Goal: Task Accomplishment & Management: Use online tool/utility

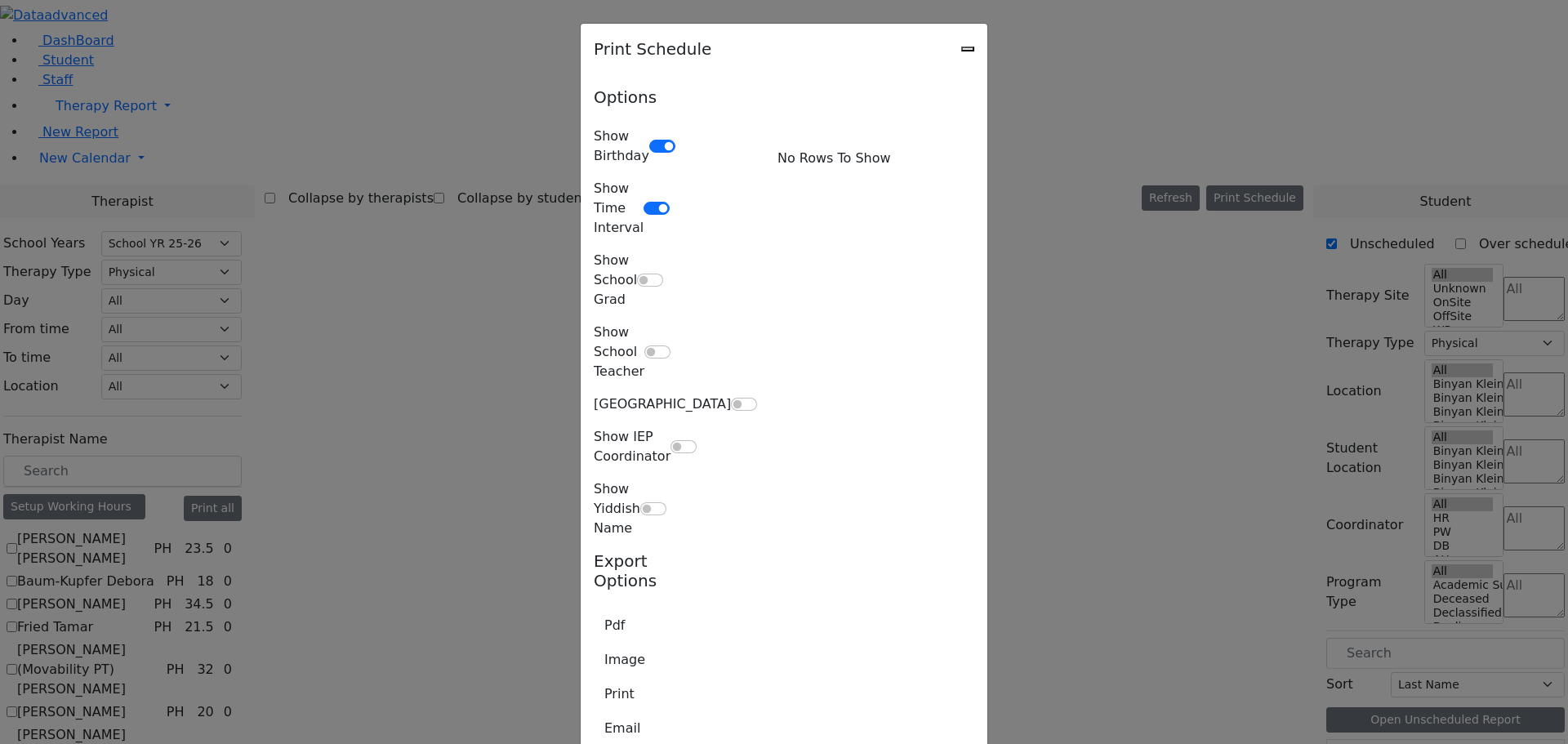
select select "212"
select select "2"
click at [968, 49] on icon "Close" at bounding box center [968, 49] width 0 height 0
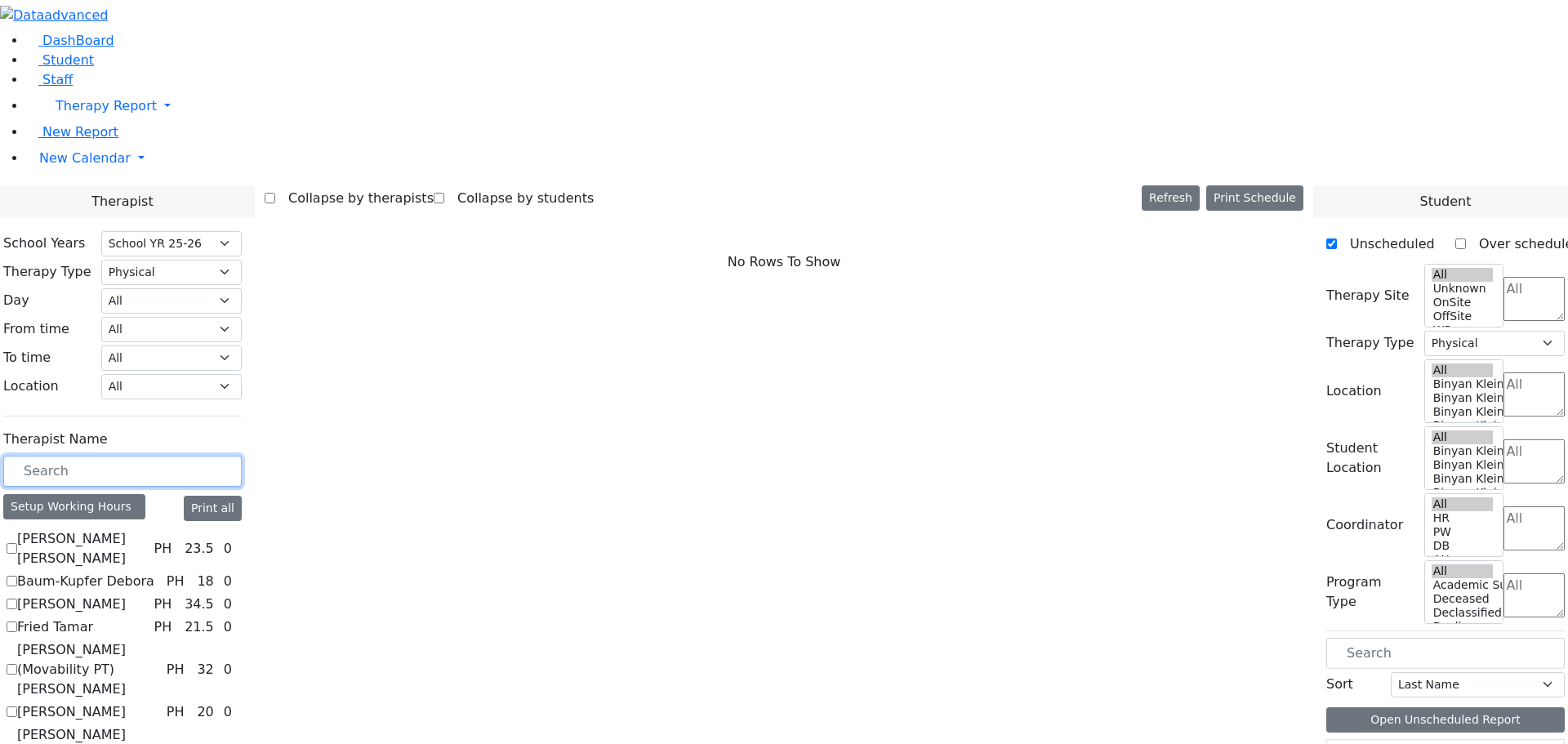
click at [222, 456] on input "text" at bounding box center [122, 471] width 238 height 31
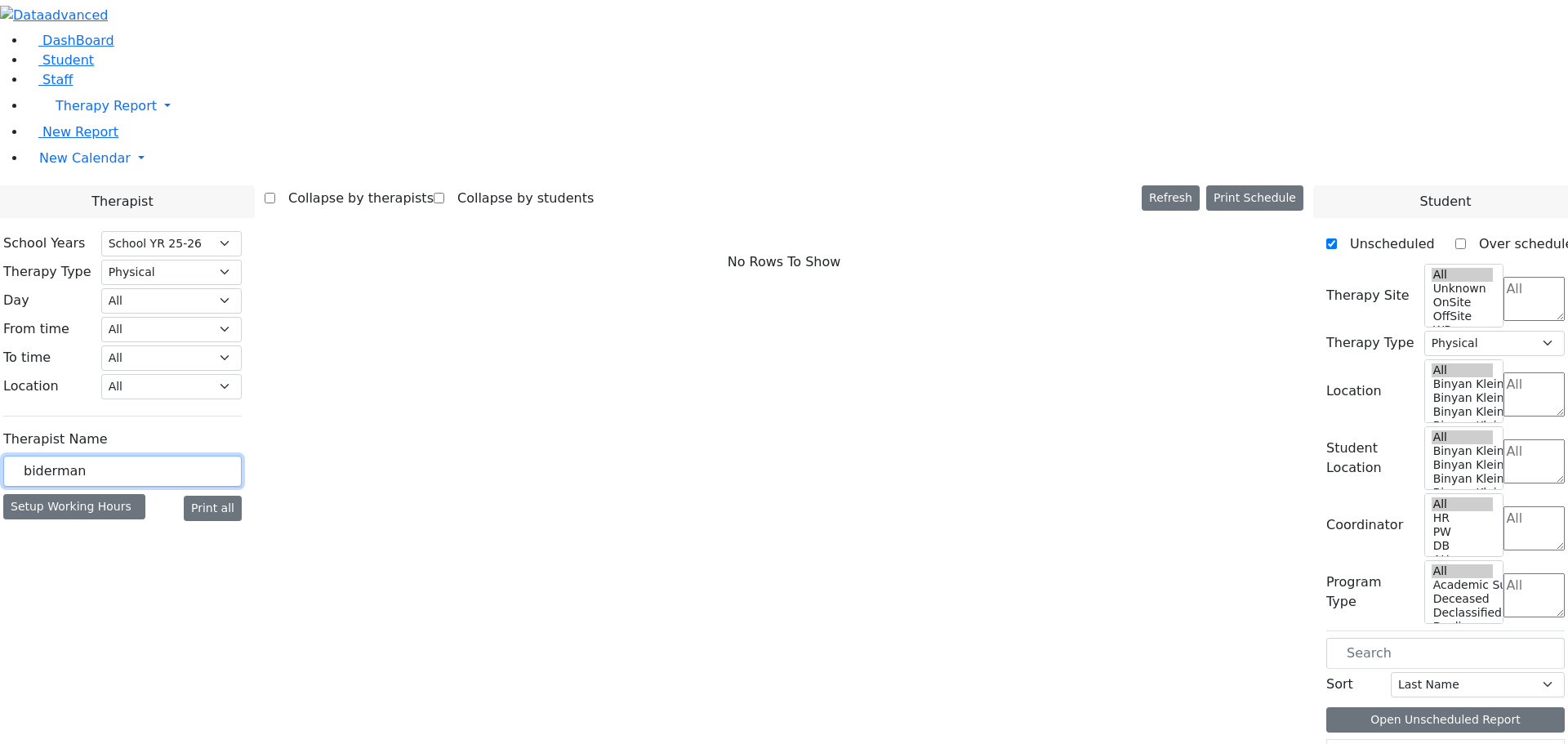
type input "biderman"
click at [241, 260] on select "All Psych Hearing Vision Speech Physical Occupational" at bounding box center [171, 273] width 140 height 25
select select
click at [241, 260] on select "All Psych Hearing Vision Speech Physical Occupational" at bounding box center [171, 273] width 140 height 25
select select
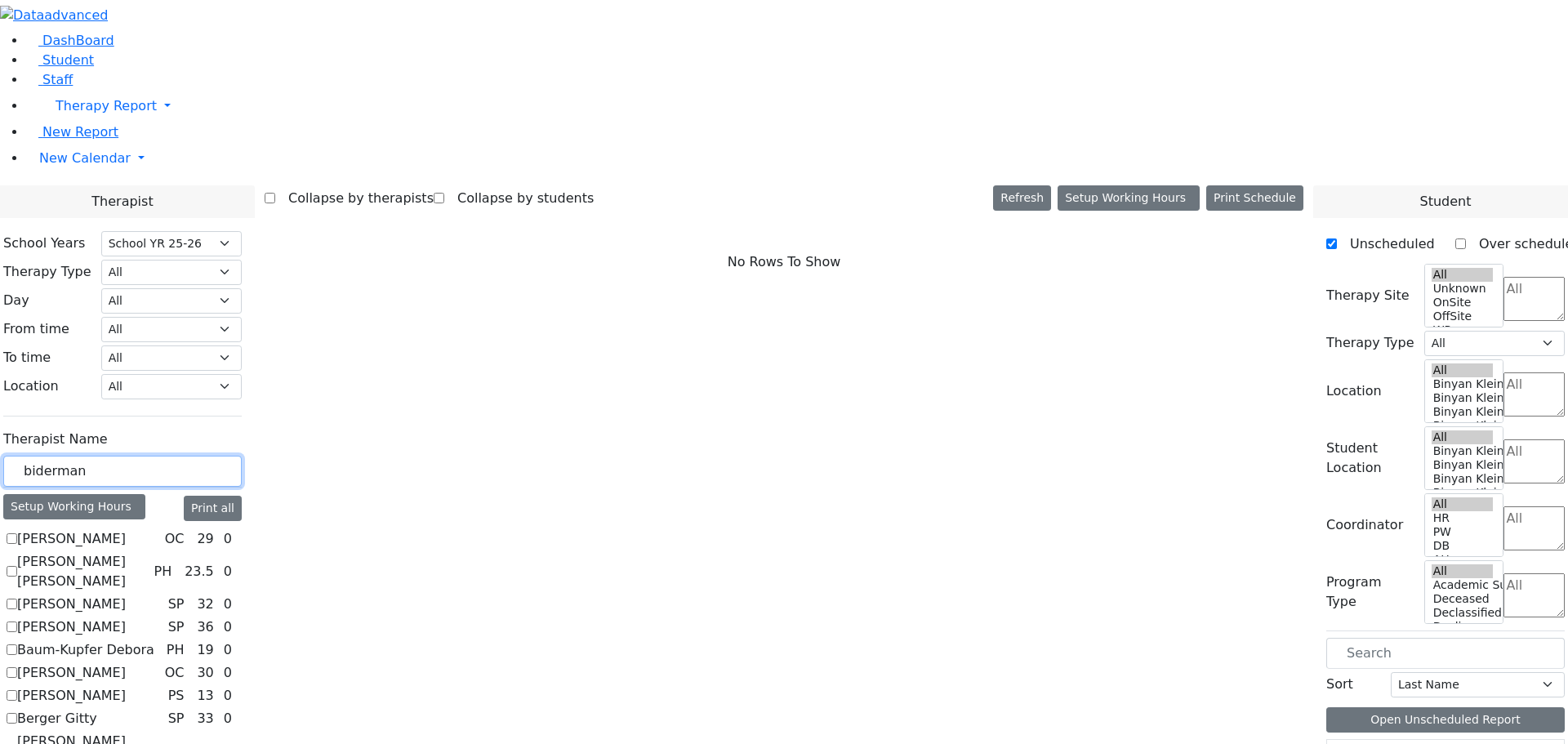
click at [241, 456] on input "biderman" at bounding box center [122, 471] width 238 height 31
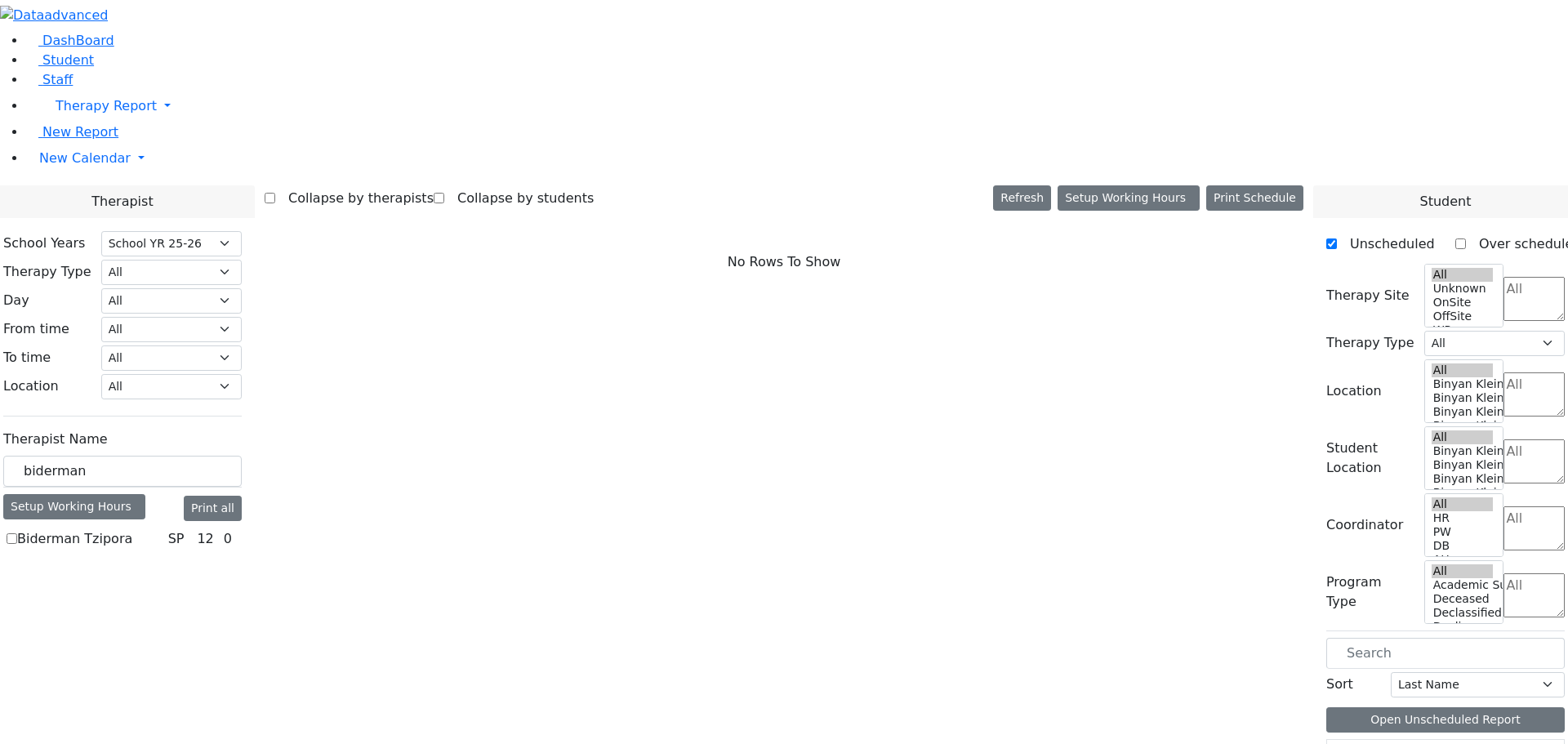
click at [133, 529] on label "Biderman Tzipora" at bounding box center [74, 539] width 115 height 19
click at [17, 534] on input "Biderman Tzipora" at bounding box center [12, 539] width 11 height 11
checkbox input "true"
select select "3"
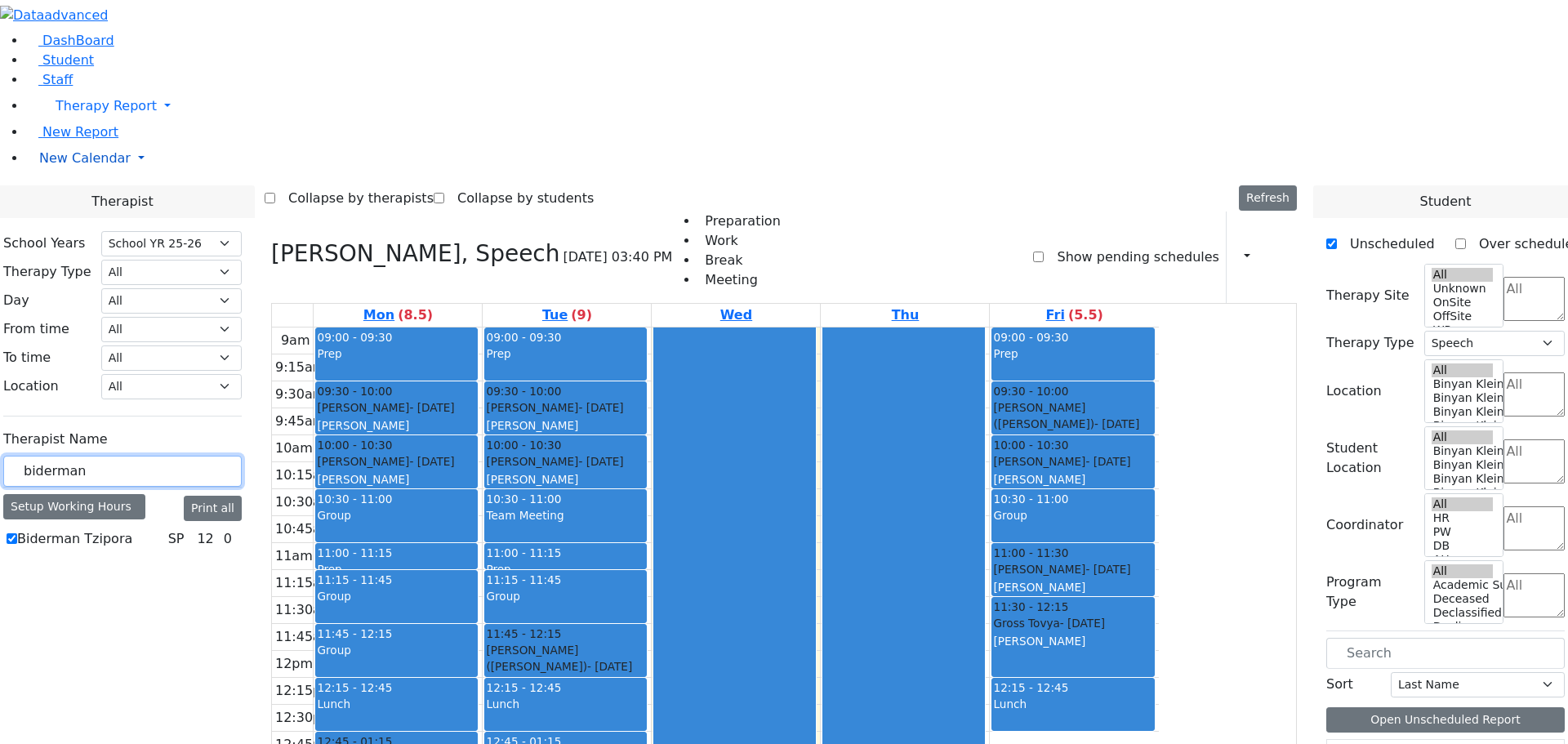
drag, startPoint x: 291, startPoint y: 280, endPoint x: 79, endPoint y: 266, distance: 212.5
type input "[PERSON_NAME]"
click at [122, 529] on label "Steinberg Fagey" at bounding box center [69, 539] width 106 height 19
click at [17, 534] on input "Steinberg Fagey" at bounding box center [12, 539] width 11 height 11
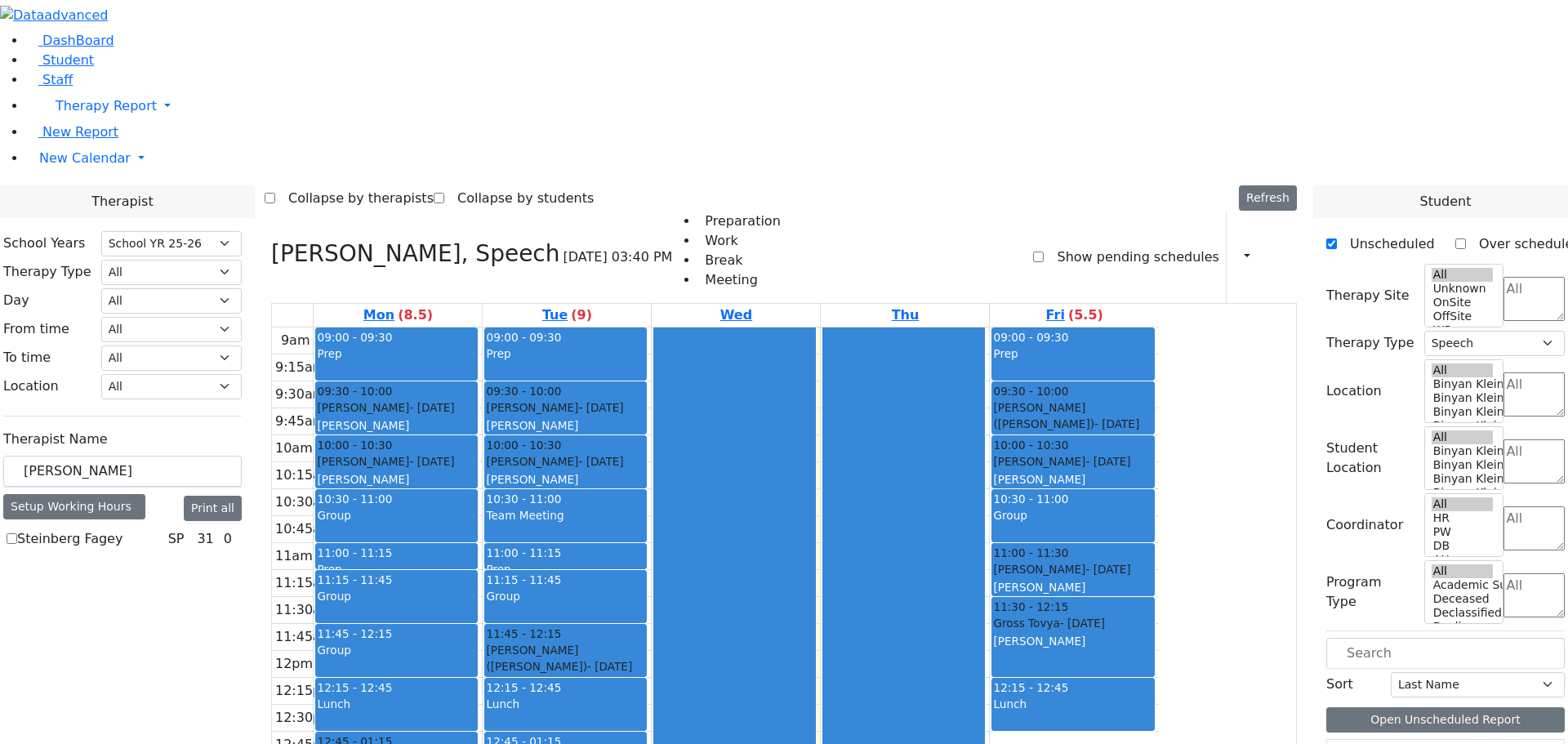
checkbox input "true"
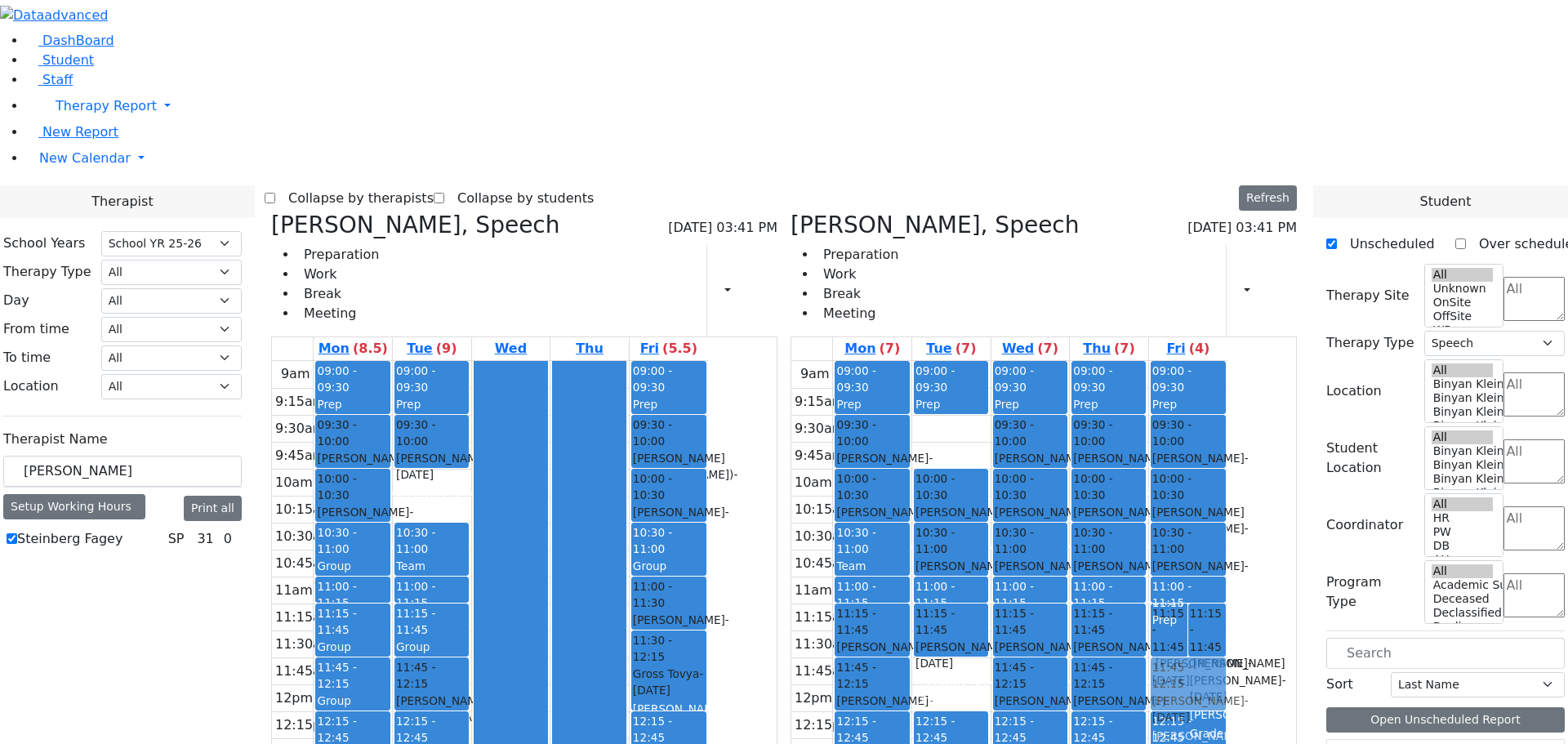
drag, startPoint x: 581, startPoint y: 248, endPoint x: 1262, endPoint y: 443, distance: 708.4
click at [1262, 443] on div "[PERSON_NAME], Speech [DATE] 03:41 PM Preparation Work Break Meeting Print Sche…" at bounding box center [784, 610] width 1039 height 798
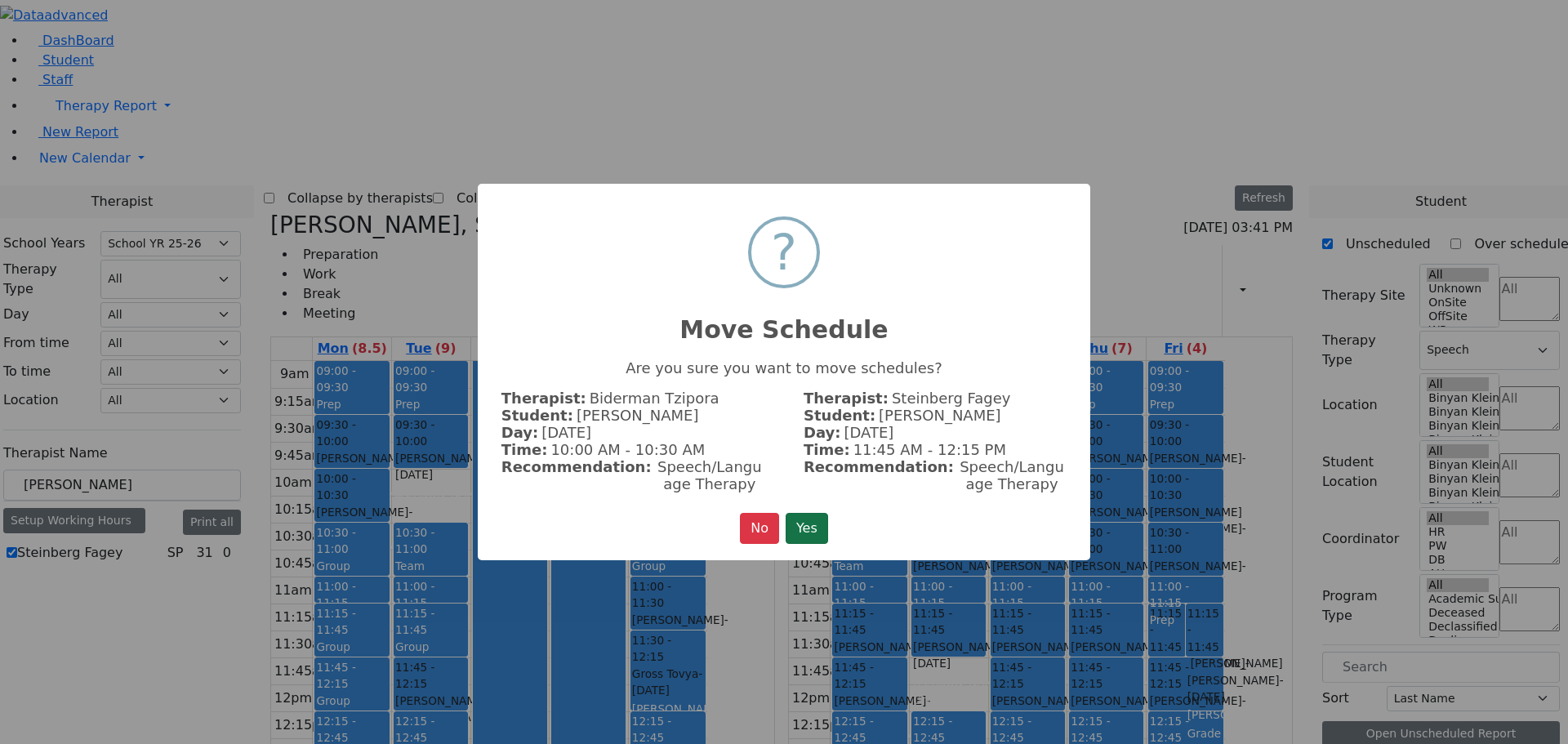
click at [814, 525] on button "Yes" at bounding box center [806, 528] width 42 height 31
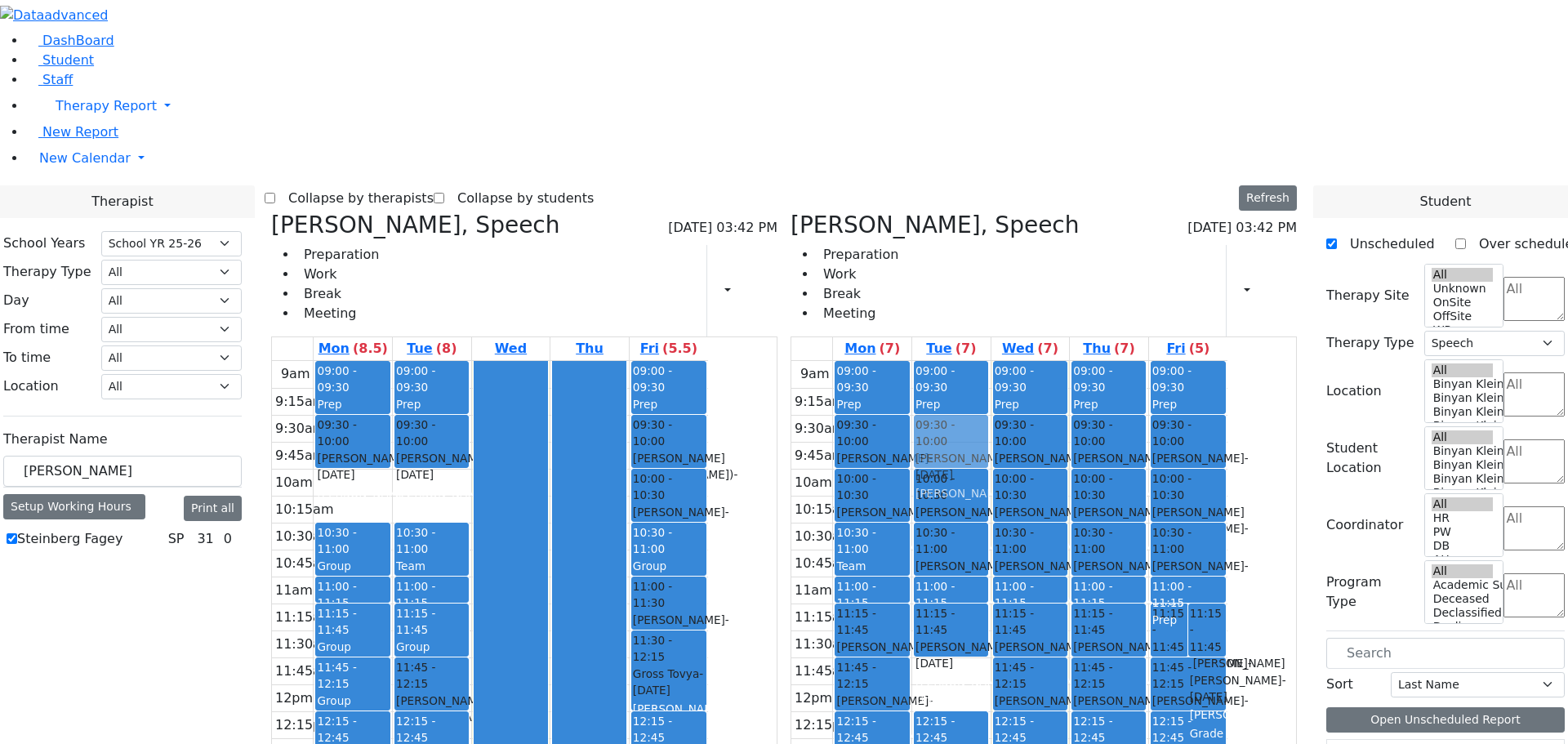
drag, startPoint x: 501, startPoint y: 237, endPoint x: 1019, endPoint y: 195, distance: 519.7
click at [1019, 211] on div "[PERSON_NAME], Speech [DATE] 03:42 PM Preparation Work Break Meeting Print Sche…" at bounding box center [784, 610] width 1039 height 798
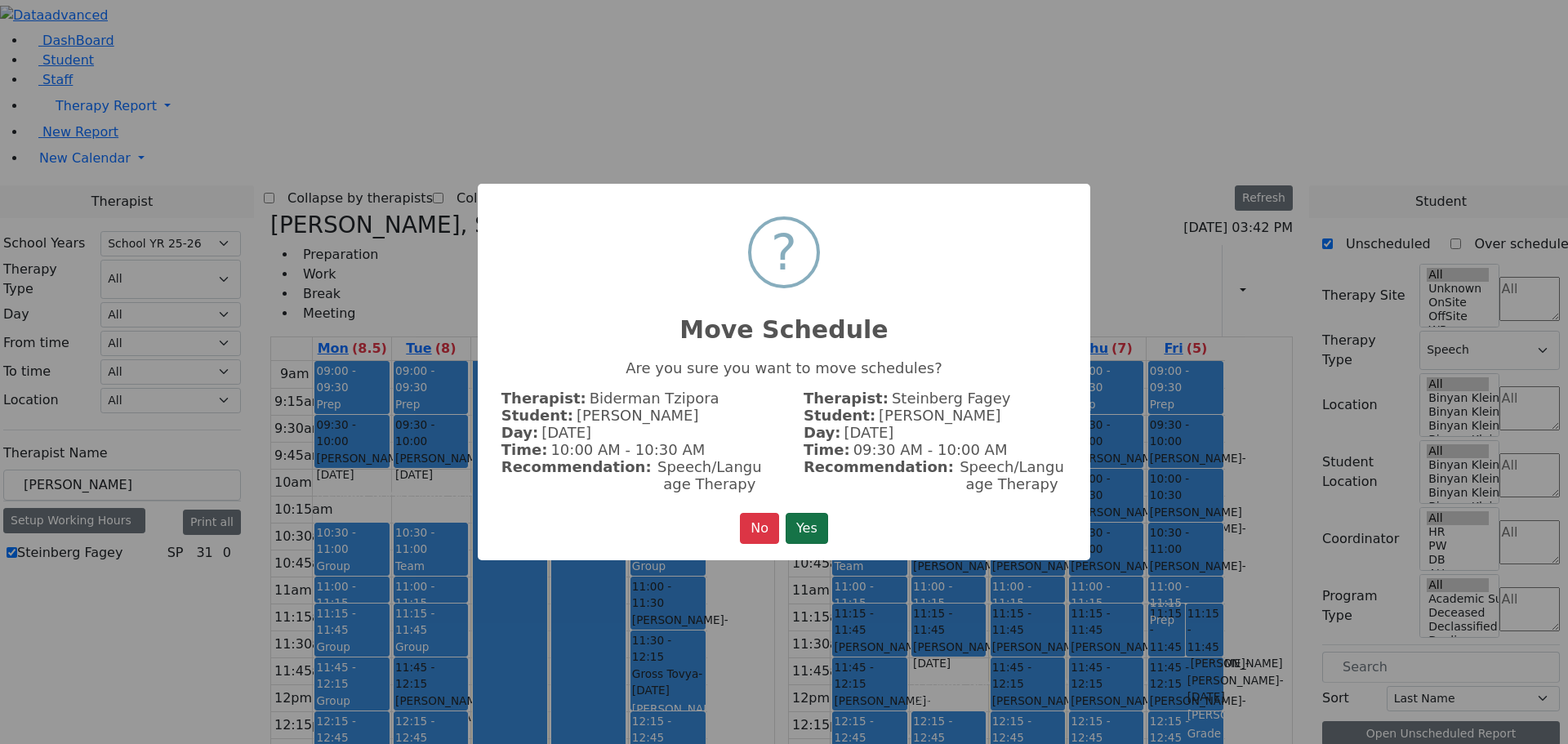
click at [814, 521] on button "Yes" at bounding box center [806, 528] width 42 height 31
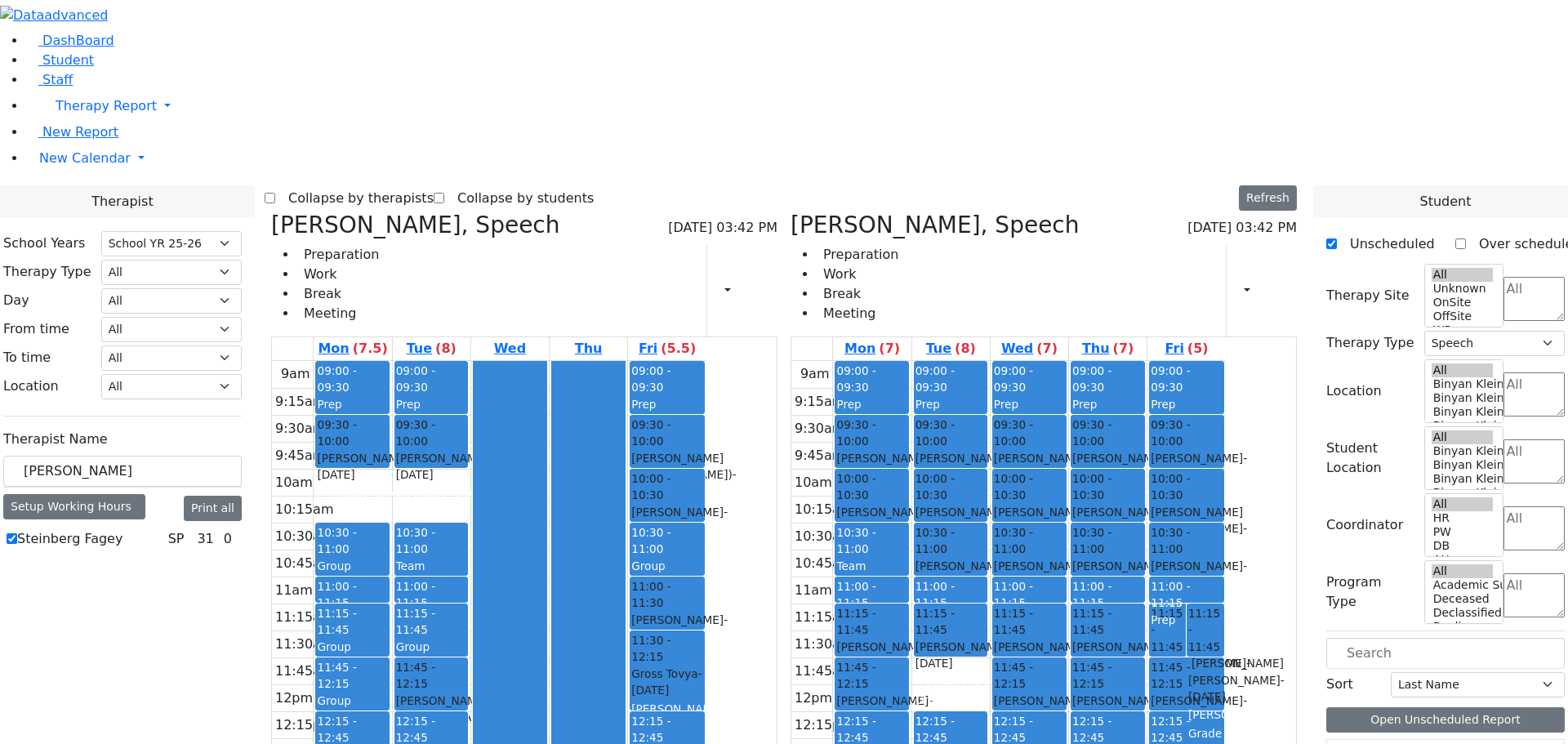
click at [625, 643] on div at bounding box center [589, 683] width 73 height 645
click at [1237, 283] on icon "button" at bounding box center [1237, 291] width 0 height 15
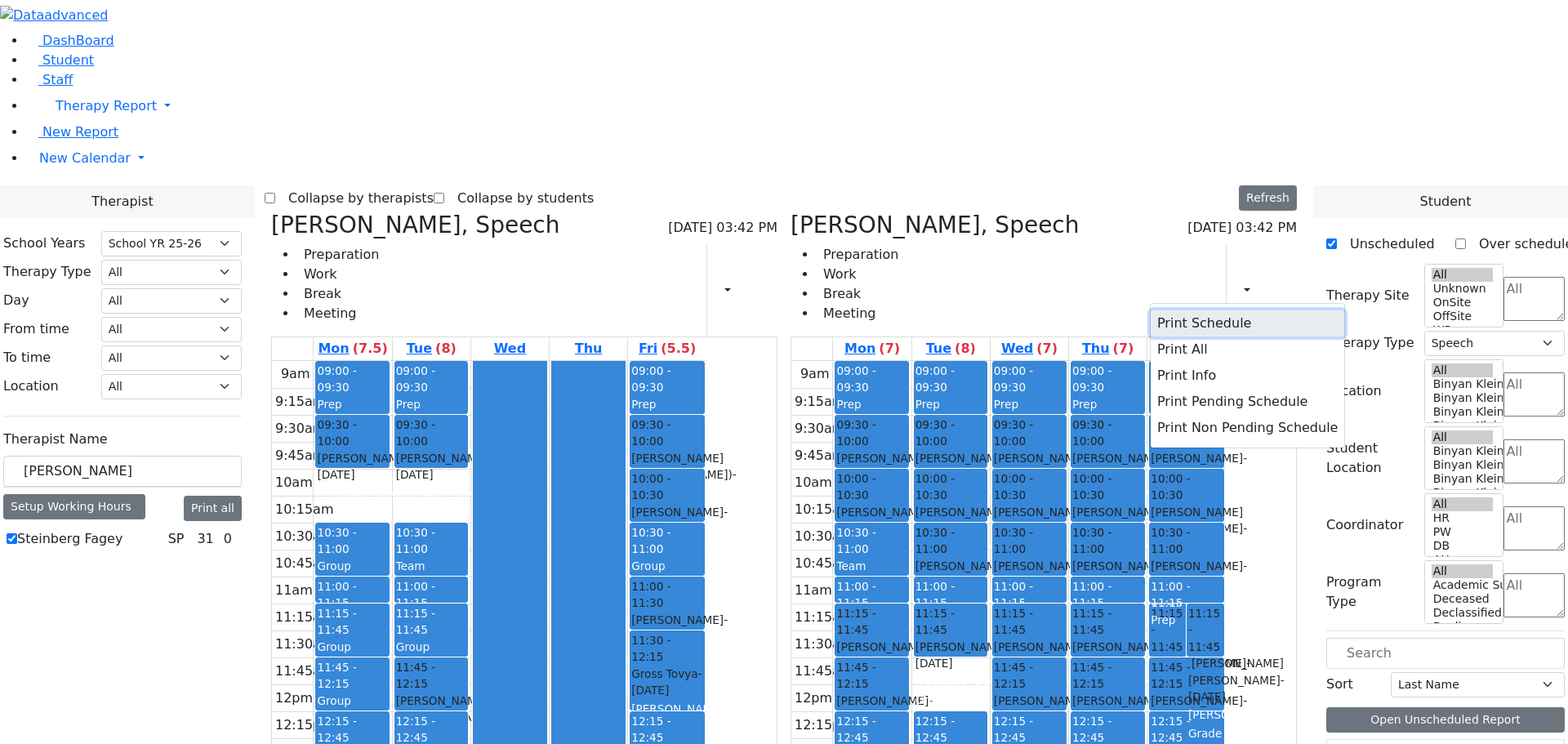
click at [1207, 310] on button "Print Schedule" at bounding box center [1247, 323] width 193 height 26
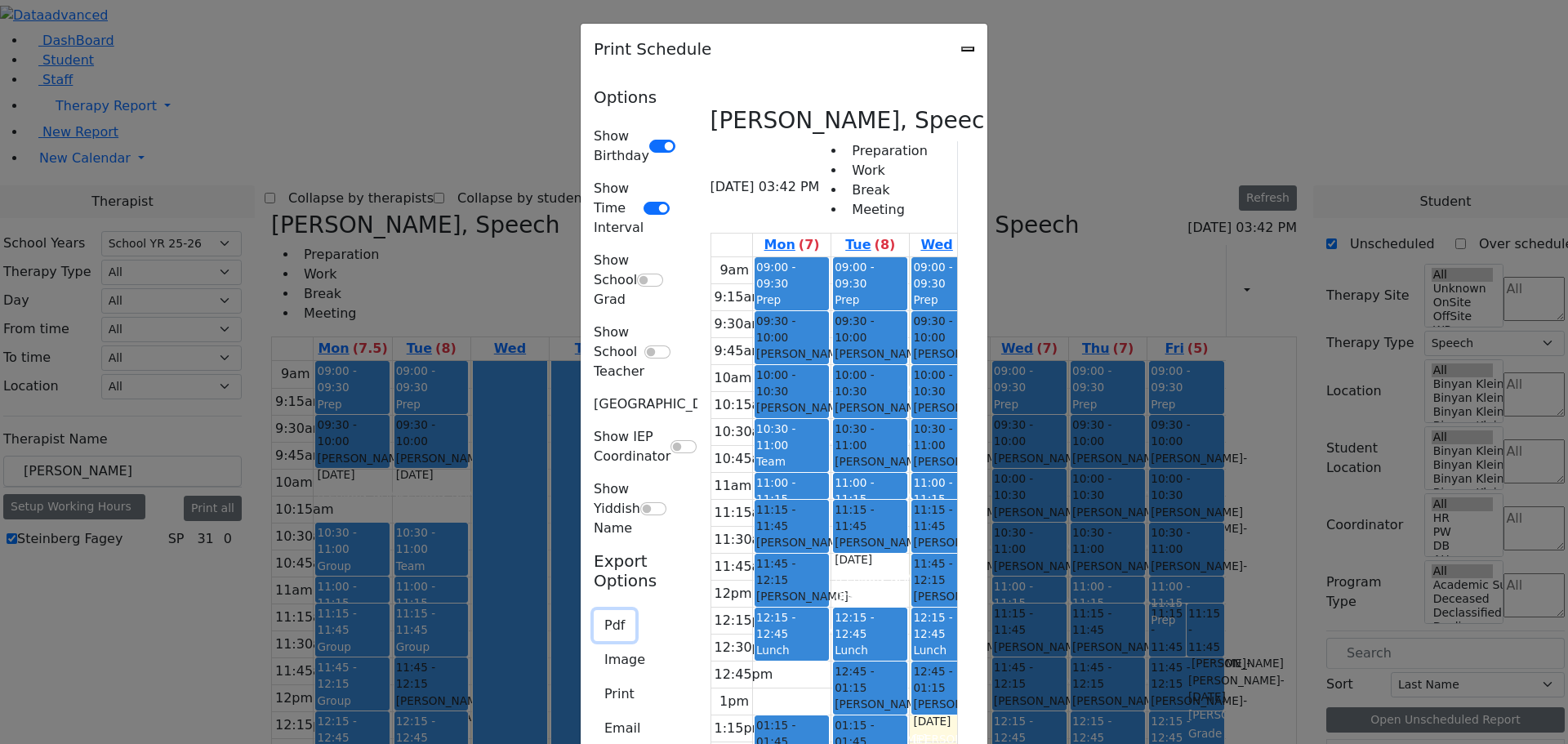
click at [594, 610] on button "Pdf" at bounding box center [614, 625] width 41 height 31
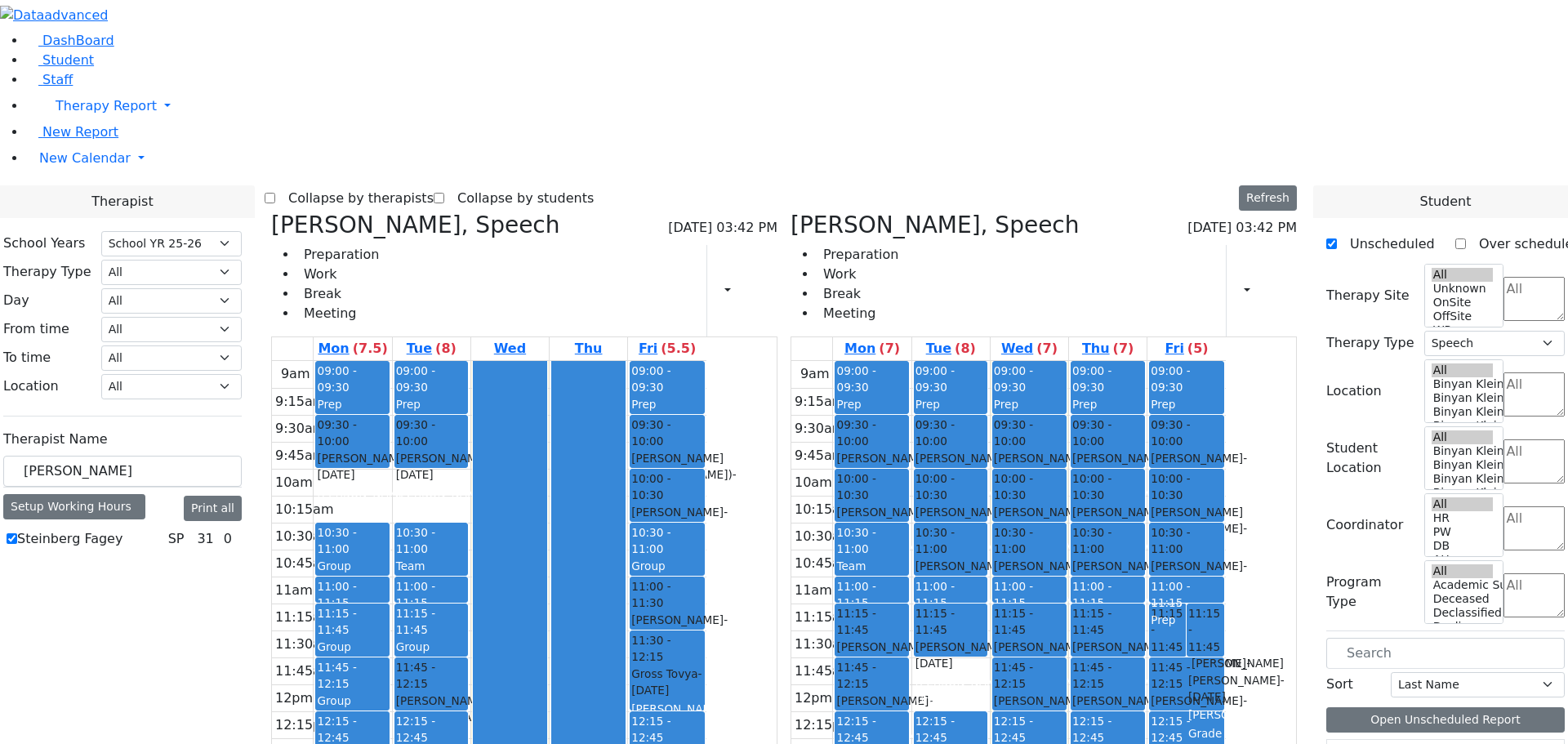
click at [1191, 186] on div "Collapse by therapists Collapse by students Refresh Setup Working Hours Print S…" at bounding box center [784, 198] width 1039 height 26
click at [718, 283] on icon "button" at bounding box center [718, 291] width 0 height 15
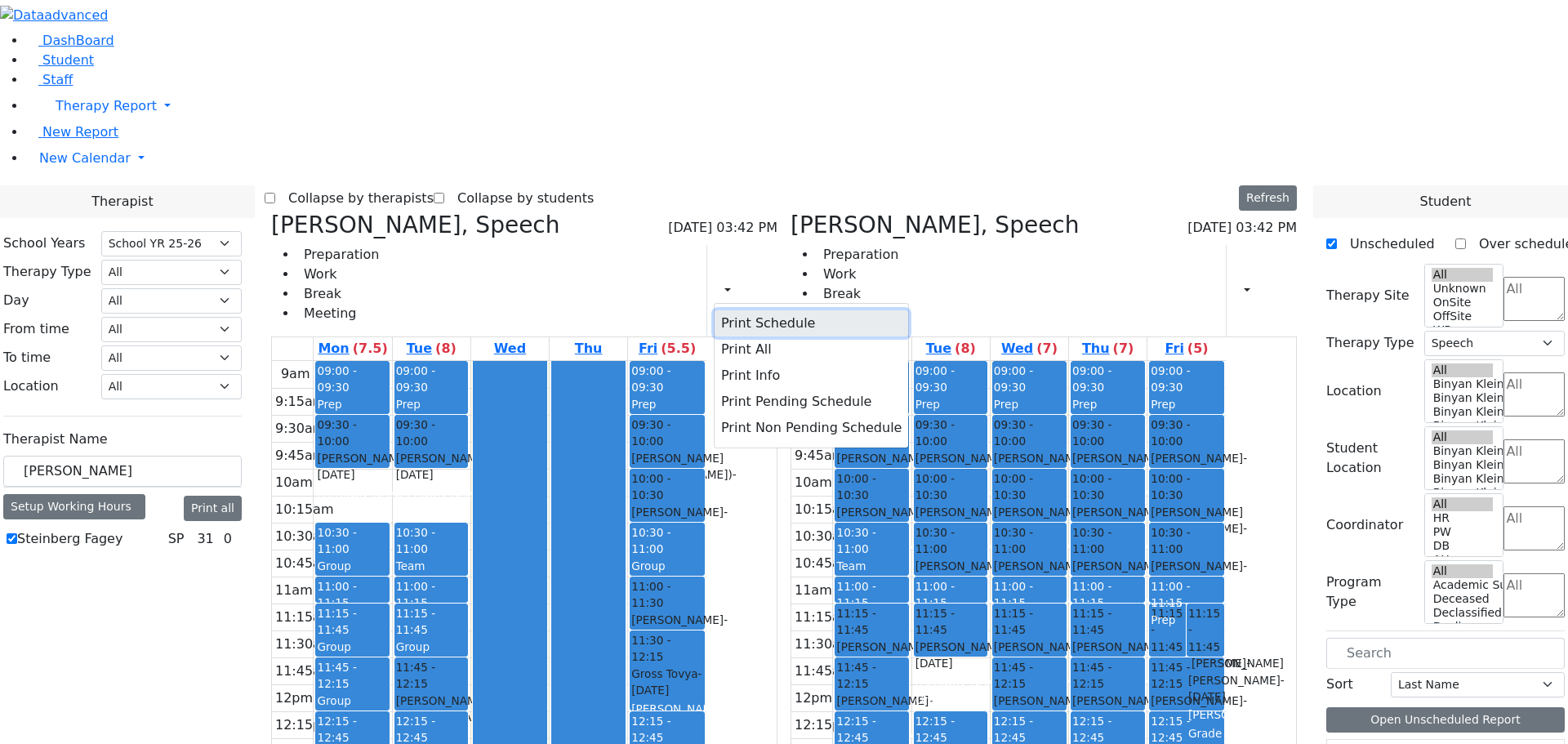
click at [809, 310] on button "Print Schedule" at bounding box center [811, 323] width 193 height 26
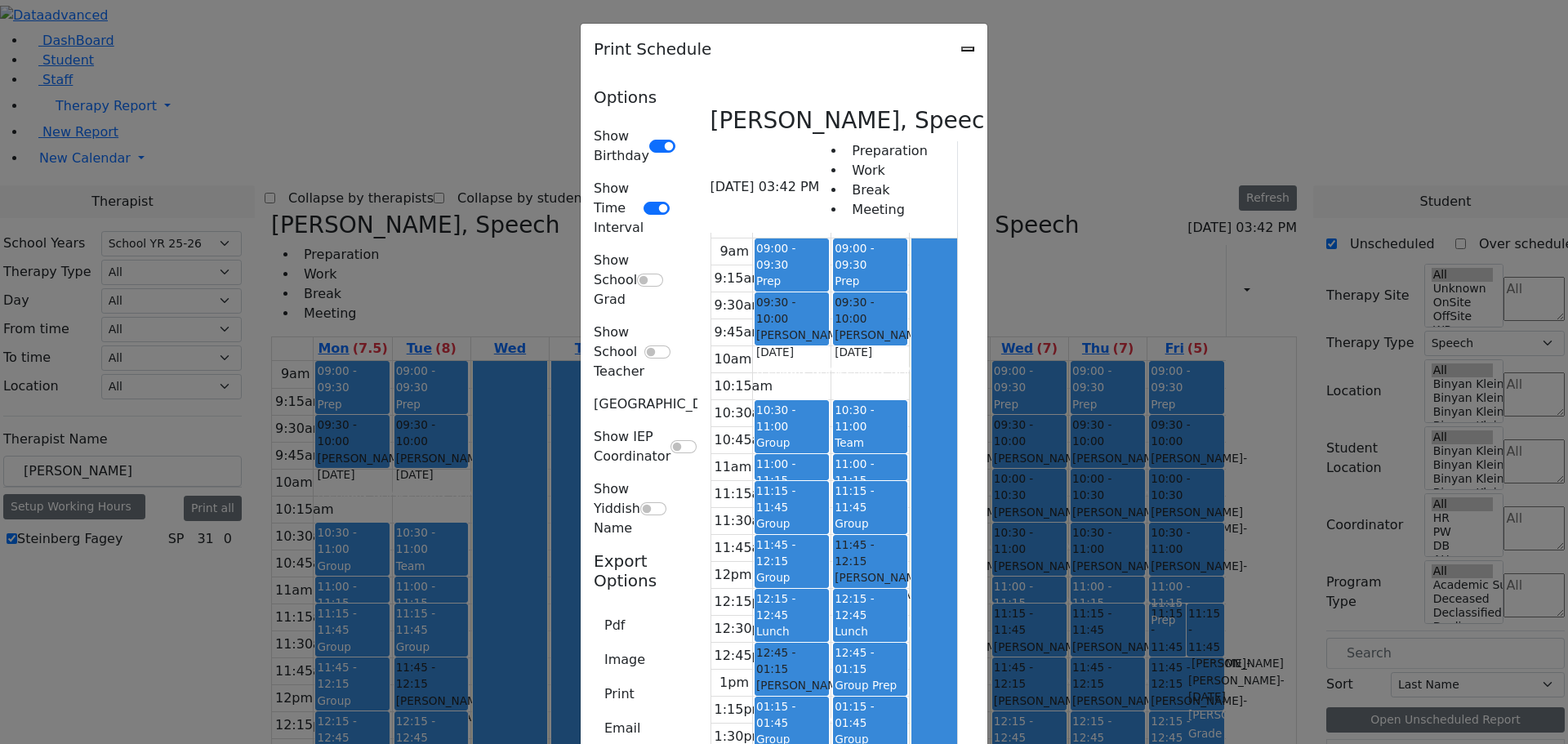
scroll to position [24, 0]
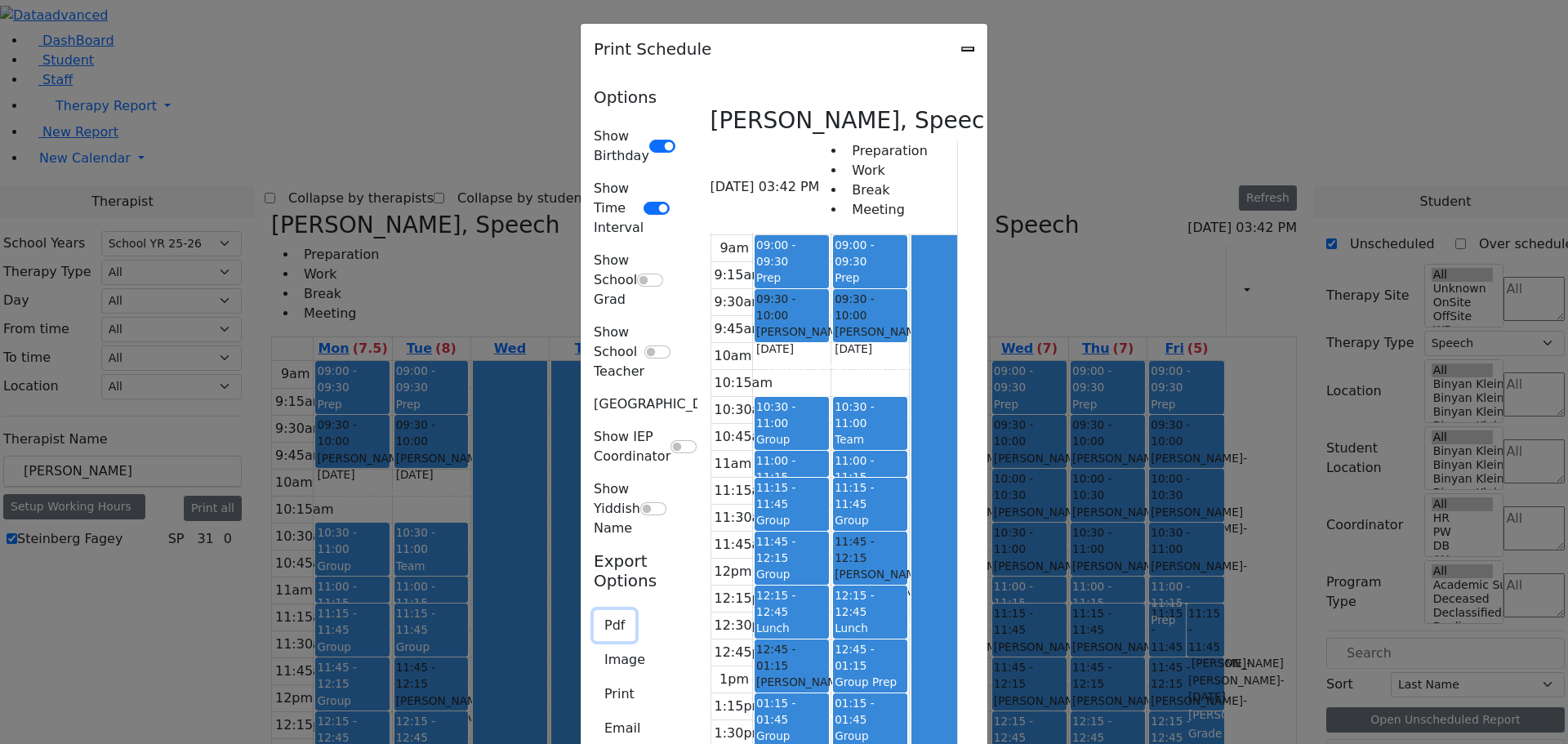
click at [594, 610] on button "Pdf" at bounding box center [614, 625] width 41 height 31
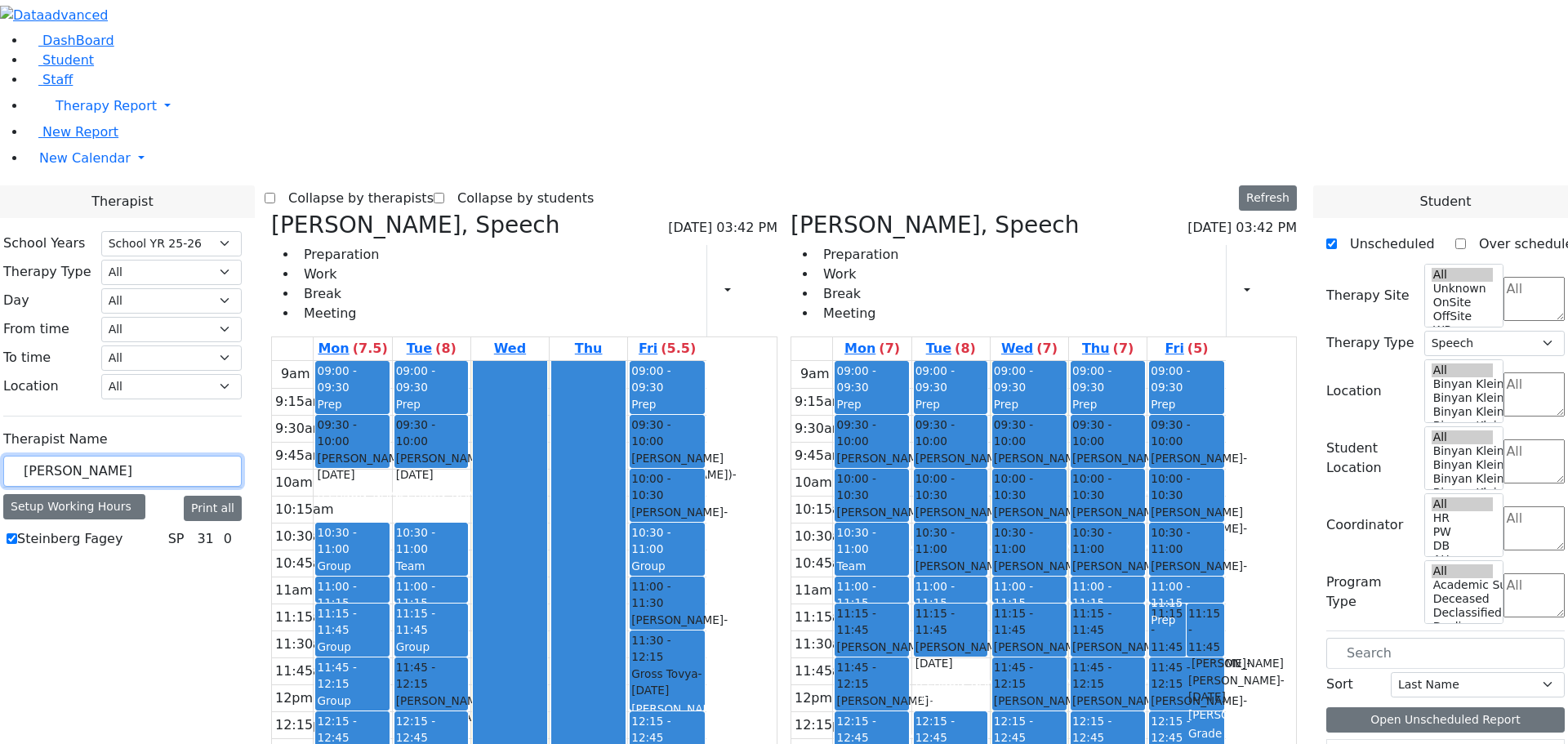
drag, startPoint x: 310, startPoint y: 285, endPoint x: 149, endPoint y: 294, distance: 161.3
type input "kenig"
click at [271, 211] on icon at bounding box center [271, 225] width 0 height 27
select select
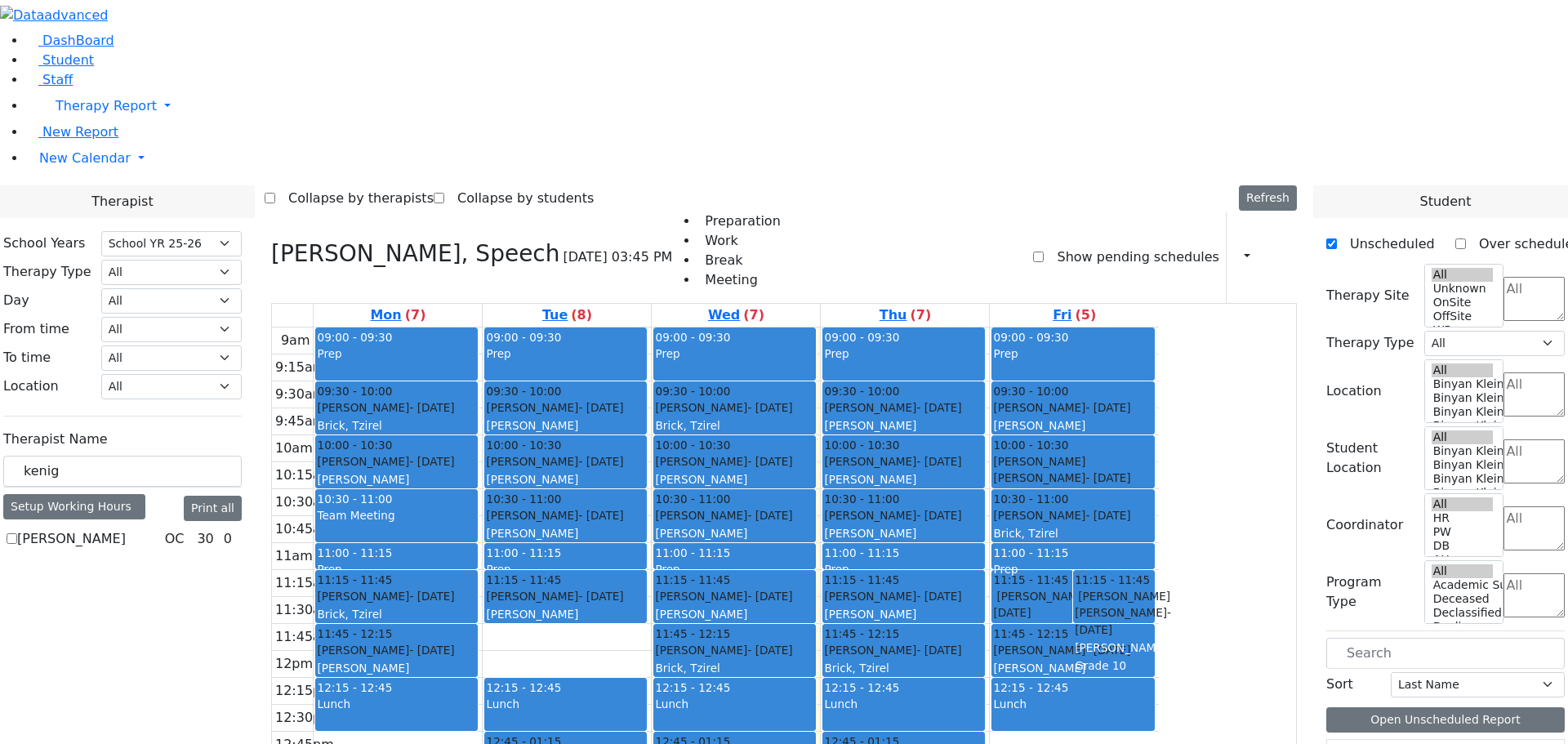
click at [271, 240] on icon at bounding box center [271, 253] width 0 height 27
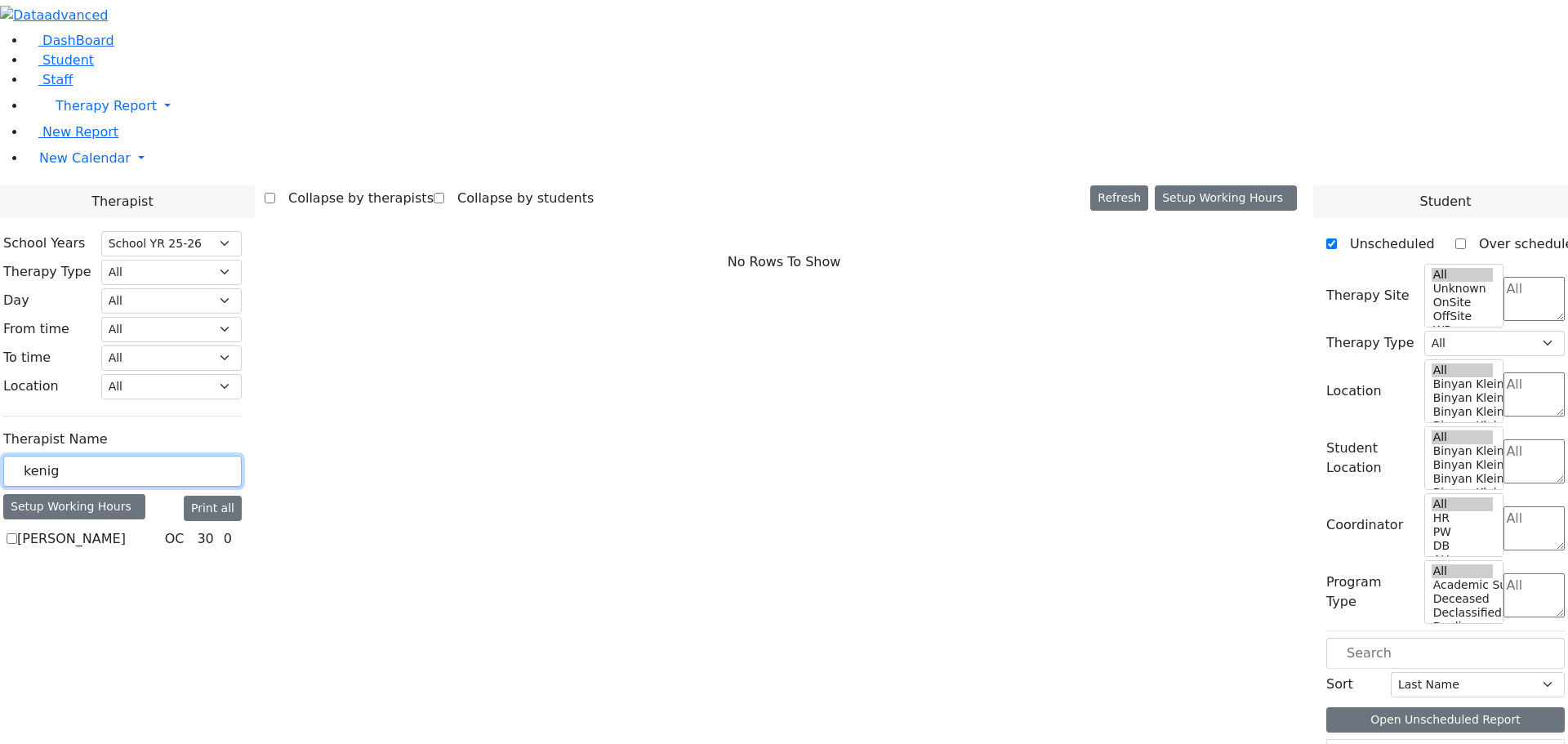
click at [241, 456] on input "kenig" at bounding box center [122, 471] width 238 height 31
click at [126, 529] on label "[PERSON_NAME]" at bounding box center [71, 539] width 109 height 19
click at [17, 534] on input "[PERSON_NAME]" at bounding box center [12, 539] width 11 height 11
checkbox input "true"
select select "1"
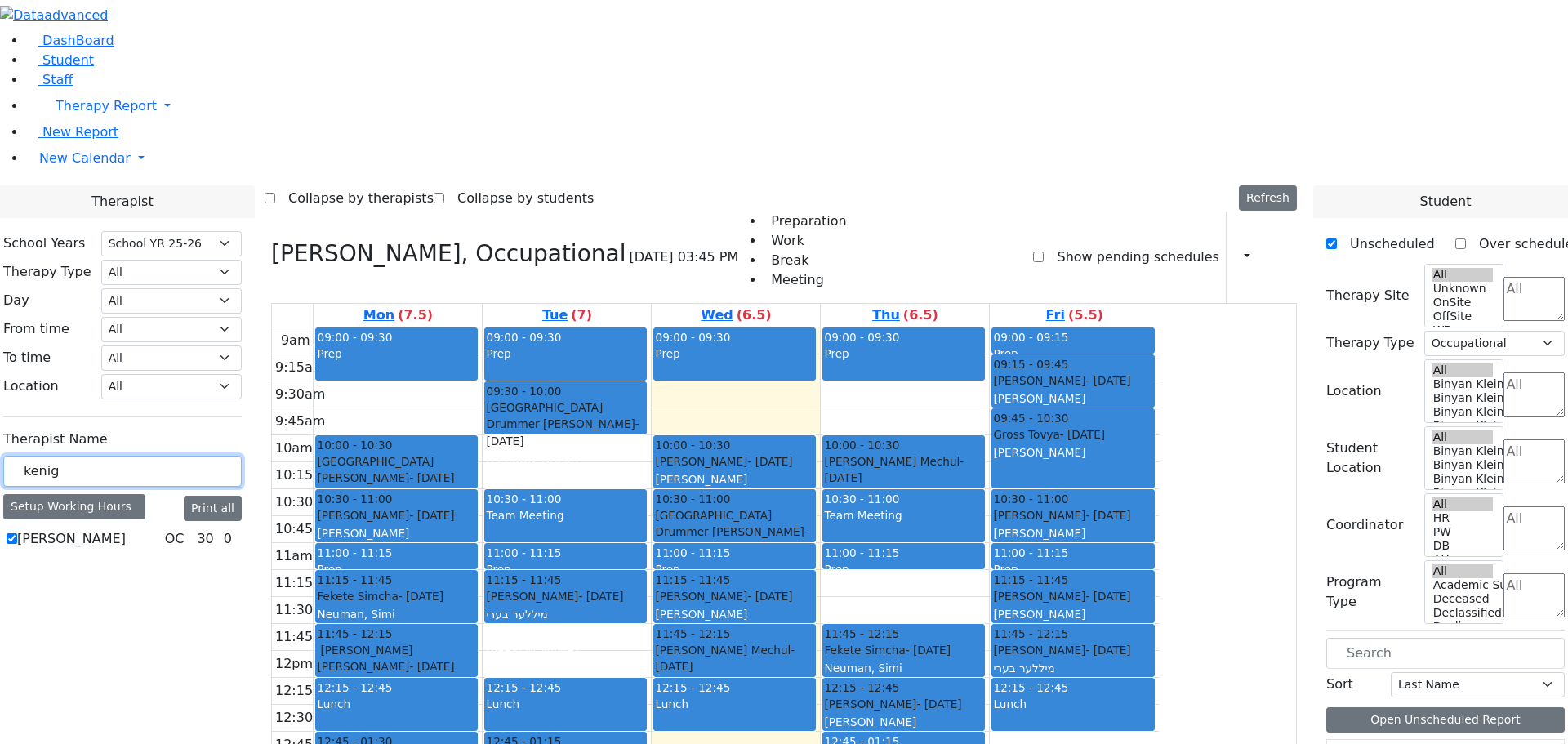
drag, startPoint x: 259, startPoint y: 288, endPoint x: 133, endPoint y: 280, distance: 126.3
type input "[PERSON_NAME]"
click at [126, 529] on label "[PERSON_NAME]" at bounding box center [71, 539] width 109 height 19
click at [17, 534] on input "[PERSON_NAME]" at bounding box center [12, 539] width 11 height 11
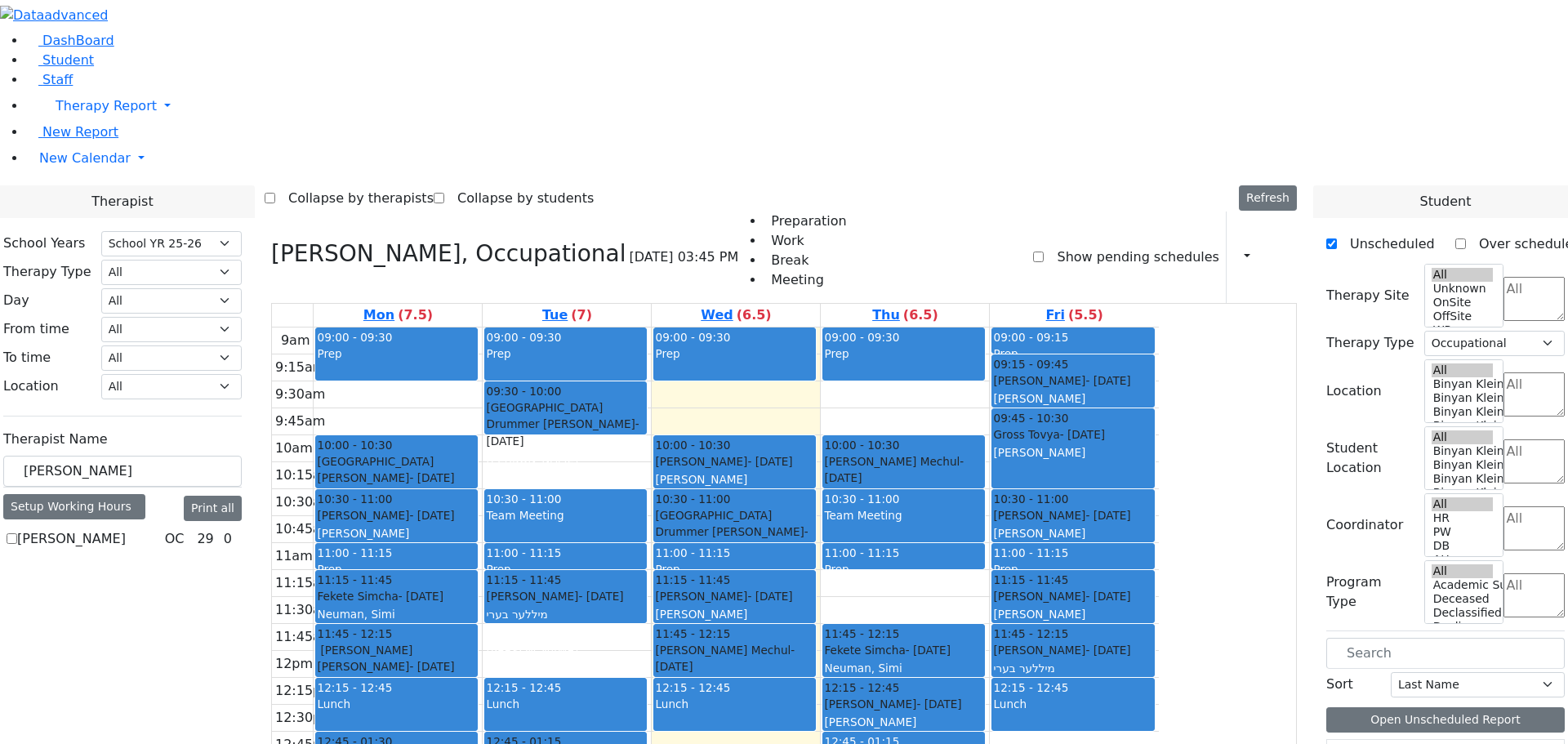
checkbox input "true"
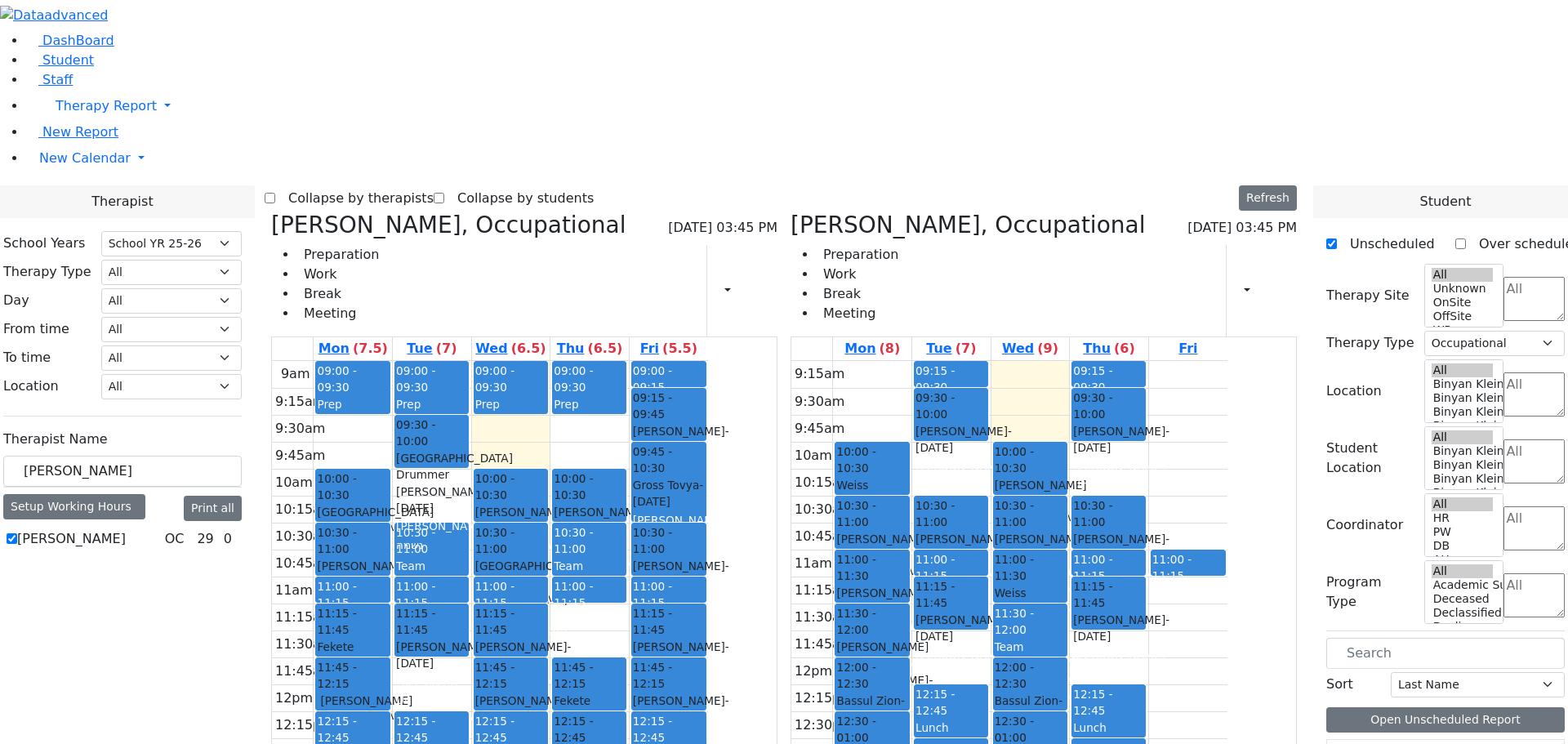
click at [471, 361] on div "09:00 - 09:30 Prep 09:30 - 10:00 [GEOGRAPHIC_DATA] Drummer [PERSON_NAME] - [DAT…" at bounding box center [431, 684] width 79 height 647
click at [467, 466] on div "Drummer [PERSON_NAME] - [DATE]" at bounding box center [431, 491] width 71 height 50
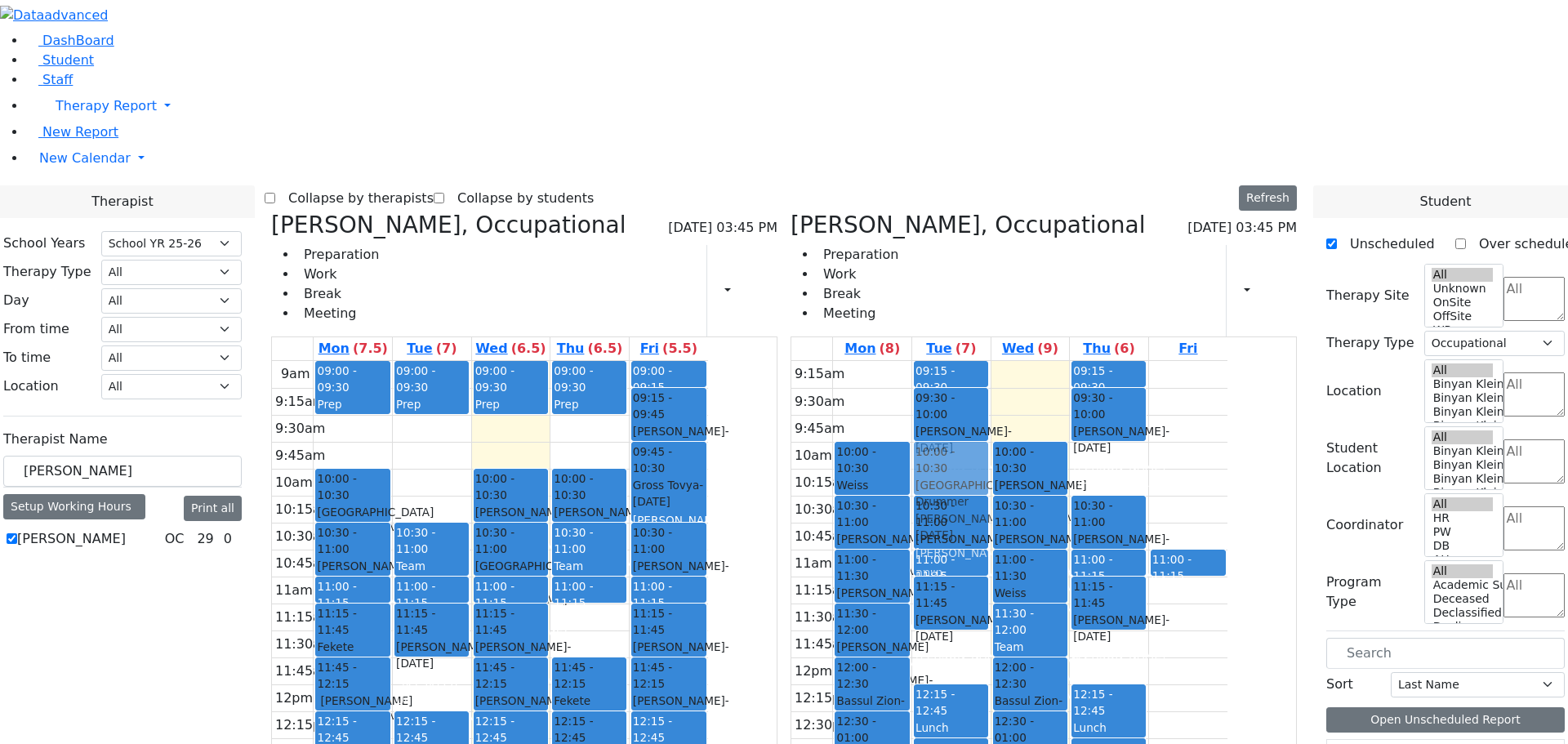
drag, startPoint x: 578, startPoint y: 193, endPoint x: 1028, endPoint y: 223, distance: 451.0
click at [1028, 223] on div "[PERSON_NAME], Occupational [DATE] 03:45 PM Preparation Work Break Meeting Prin…" at bounding box center [784, 610] width 1039 height 798
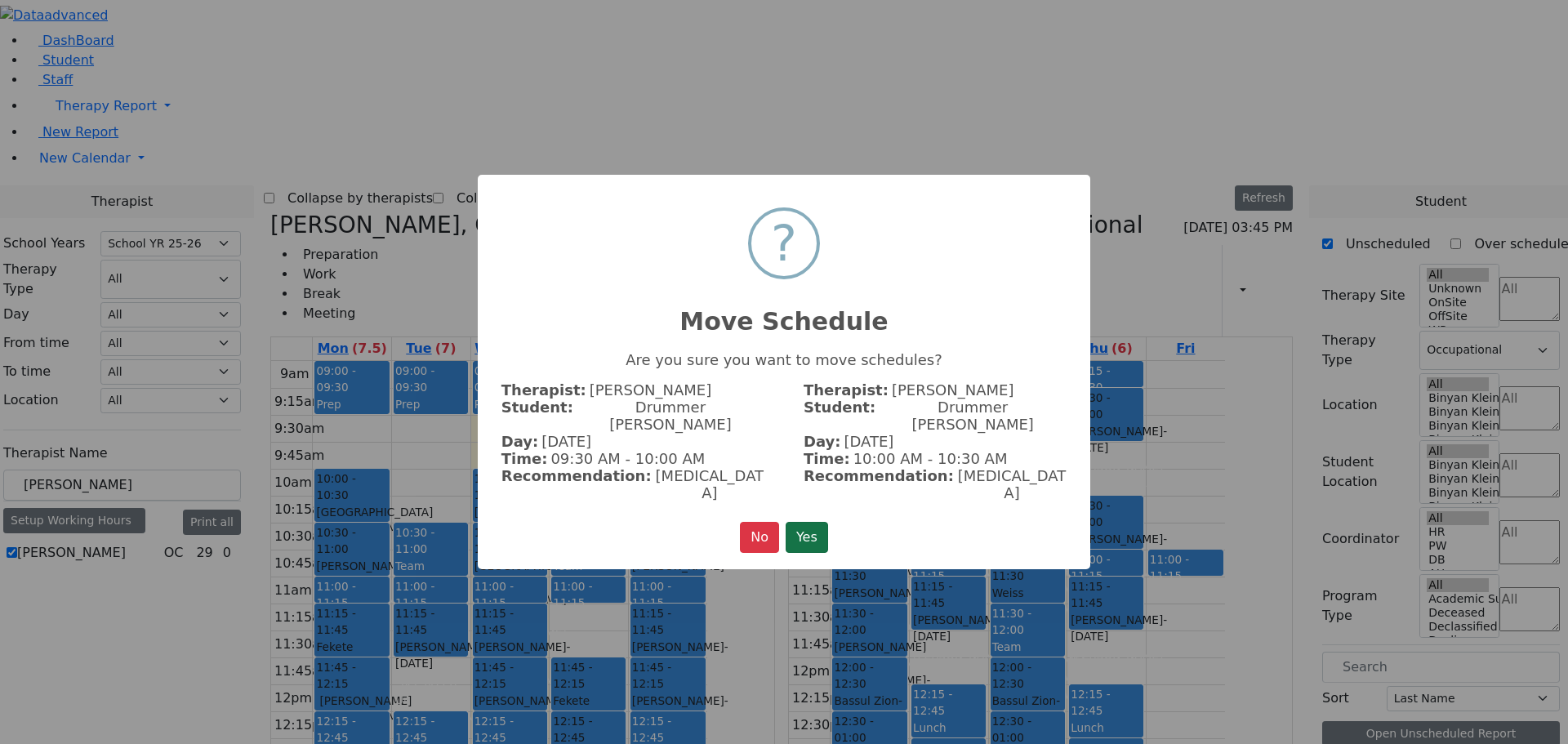
click at [821, 522] on button "Yes" at bounding box center [806, 537] width 42 height 31
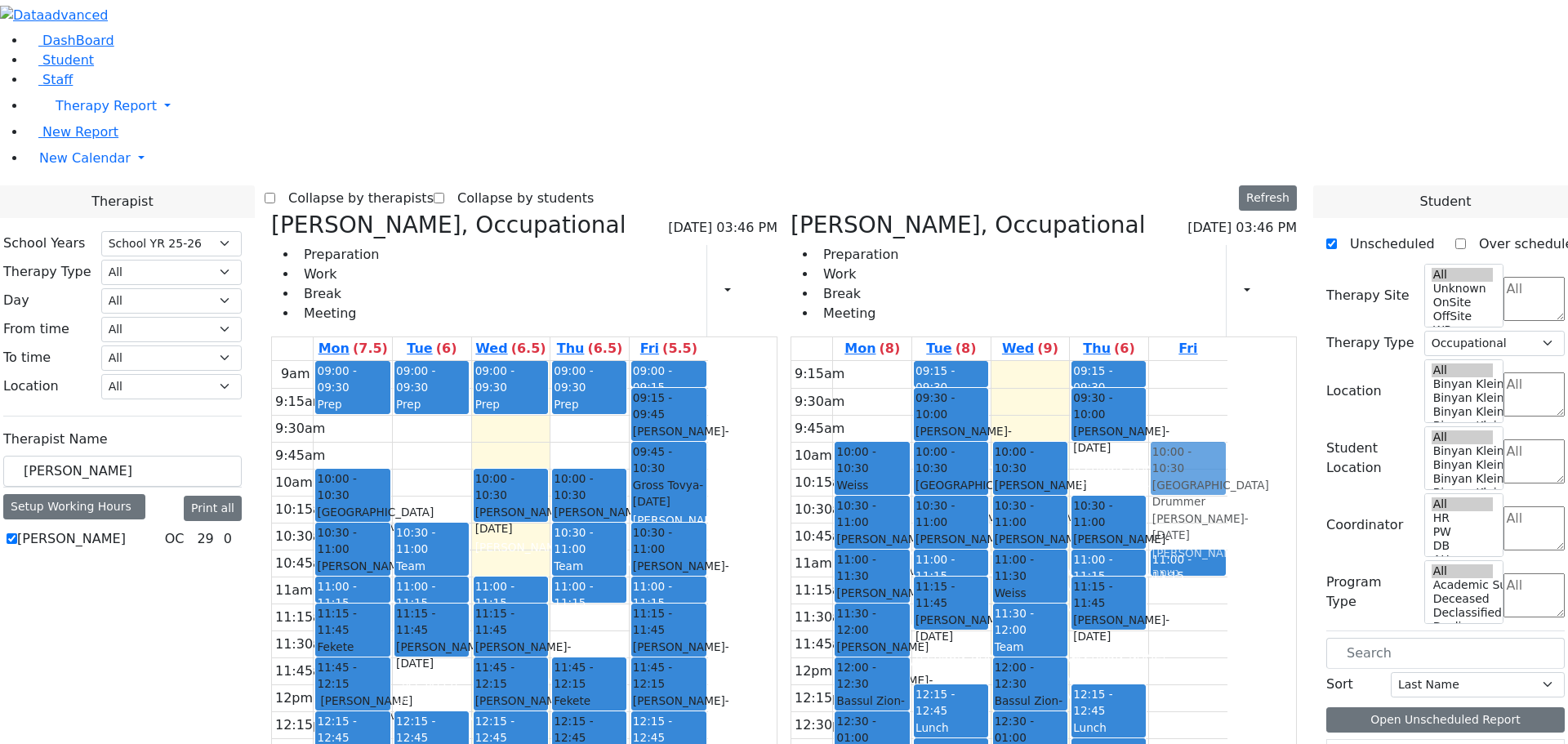
drag, startPoint x: 664, startPoint y: 306, endPoint x: 1283, endPoint y: 225, distance: 624.3
click at [1283, 225] on div "[PERSON_NAME], Occupational [DATE] 03:46 PM Preparation Work Break Meeting Prin…" at bounding box center [784, 610] width 1039 height 798
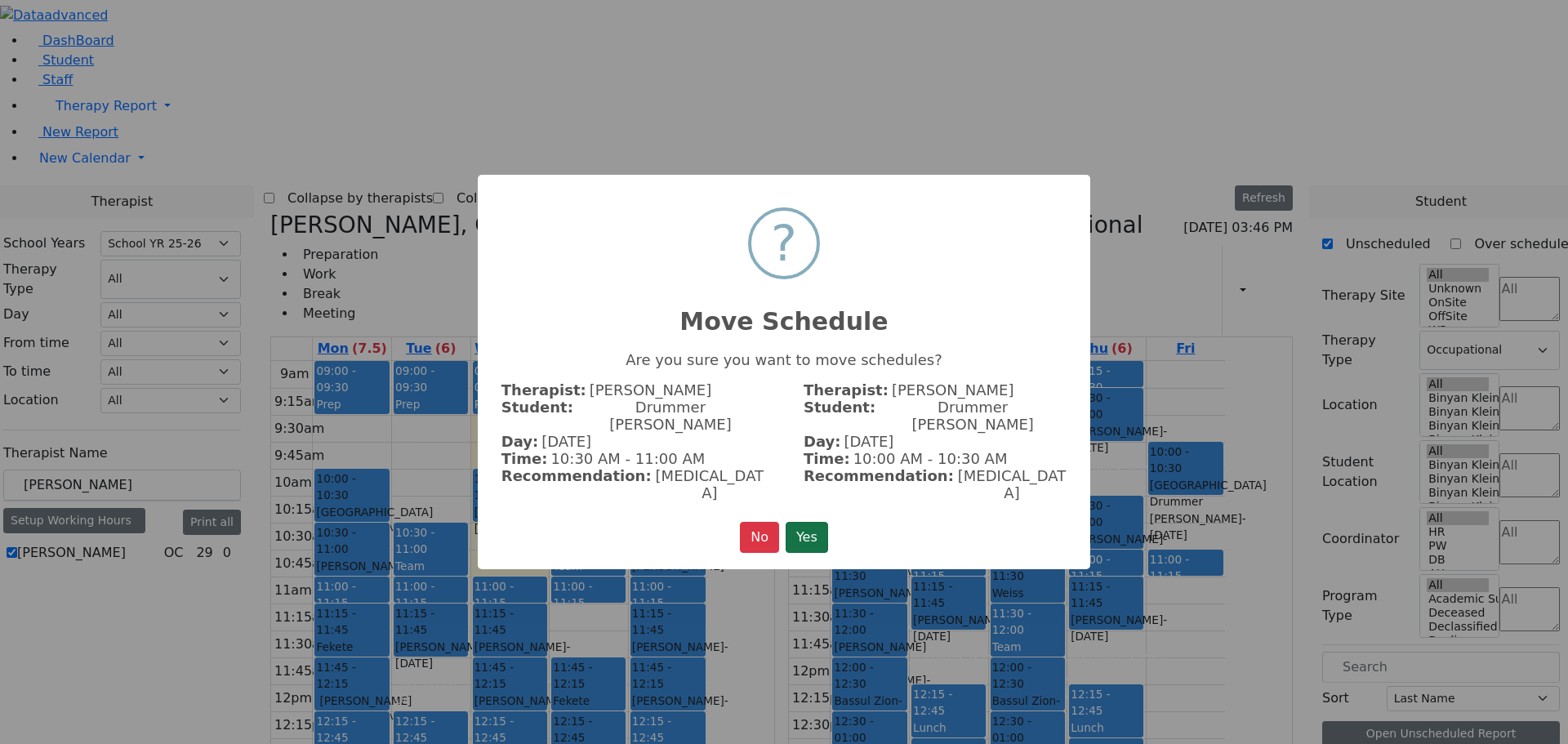
click at [789, 522] on button "Yes" at bounding box center [806, 537] width 42 height 31
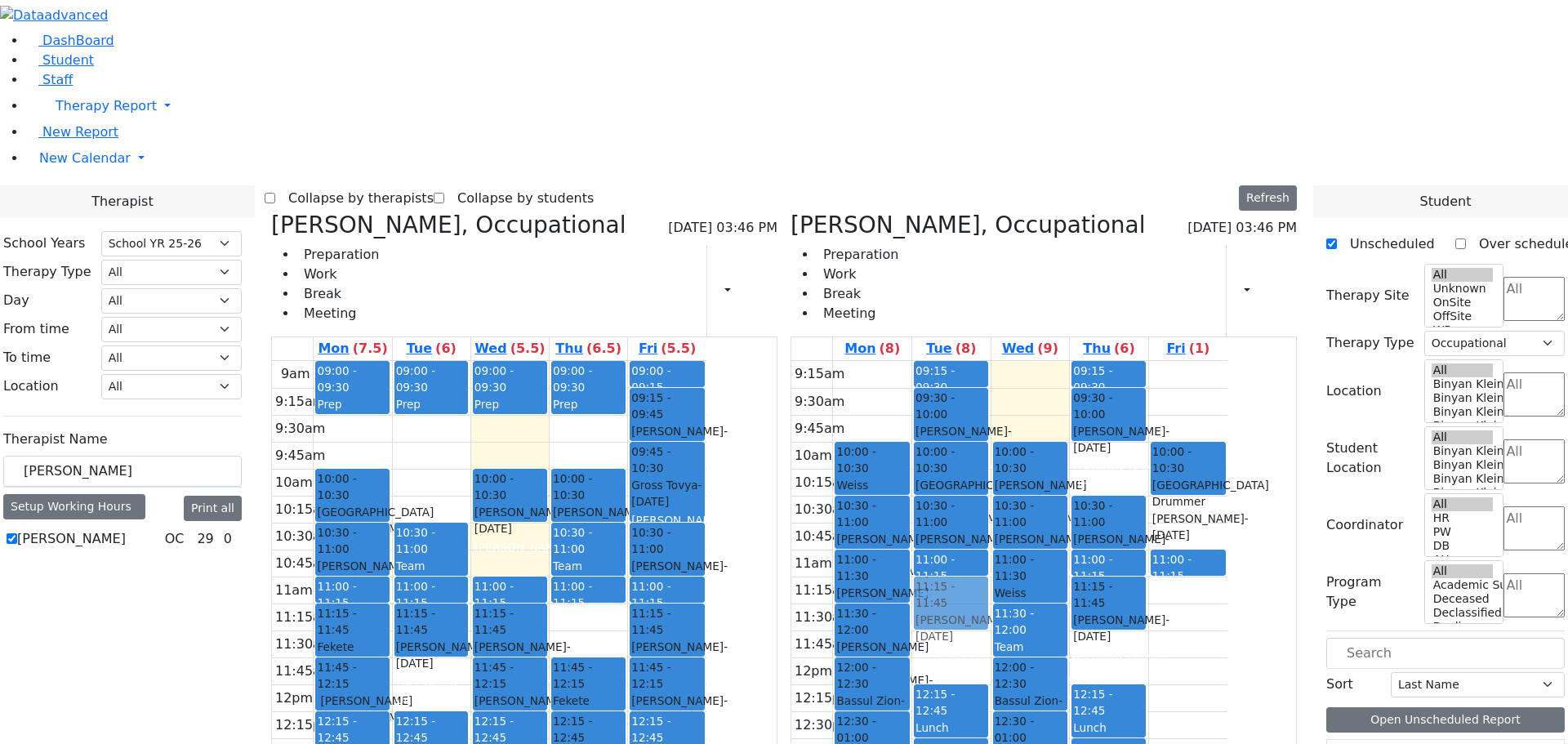
drag, startPoint x: 1032, startPoint y: 354, endPoint x: 1068, endPoint y: 356, distance: 36.1
click at [990, 361] on div "09:15 - 09:30 Prep 09:30 - 10:00 [PERSON_NAME] - [DATE] [PERSON_NAME] 10:00 - 1…" at bounding box center [951, 684] width 79 height 647
drag, startPoint x: 1038, startPoint y: 682, endPoint x: 1272, endPoint y: 276, distance: 468.6
click at [1228, 361] on tr "10:00 - 10:30 [PERSON_NAME] - [DATE] [PERSON_NAME] ב 10:30 - 11:00 [PERSON_NAME…" at bounding box center [1009, 684] width 436 height 647
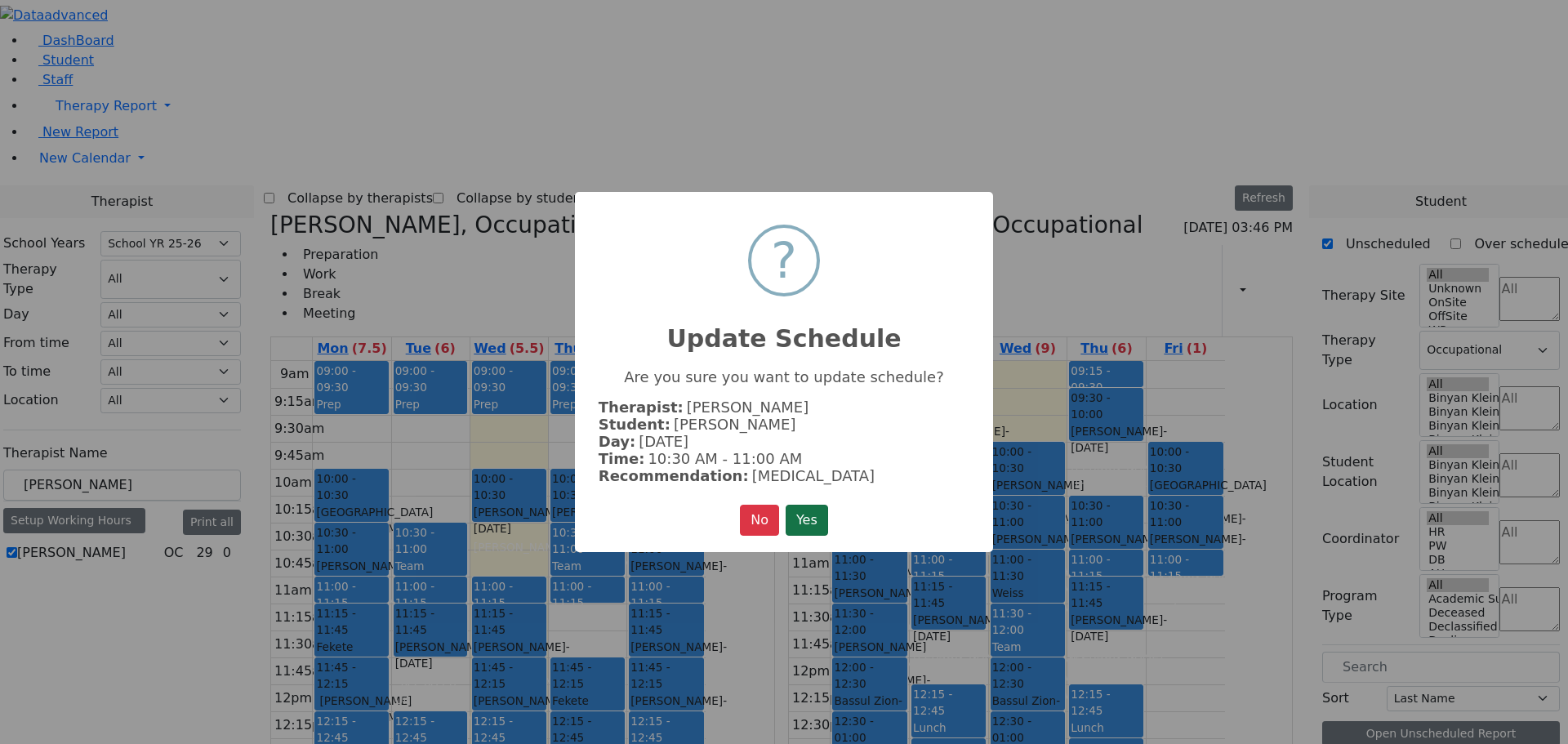
click at [819, 524] on button "Yes" at bounding box center [806, 520] width 42 height 31
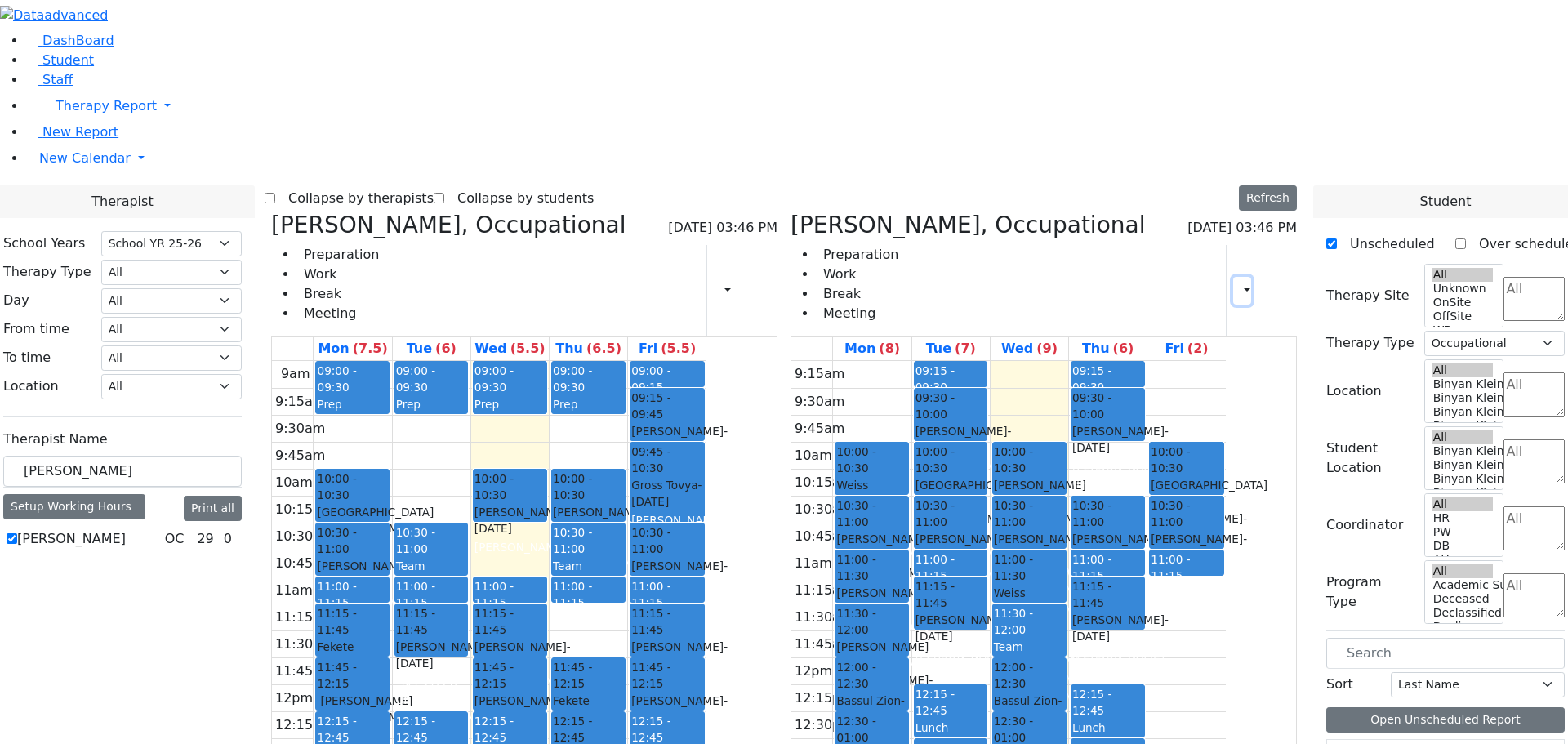
click at [1237, 283] on icon "button" at bounding box center [1237, 291] width 0 height 15
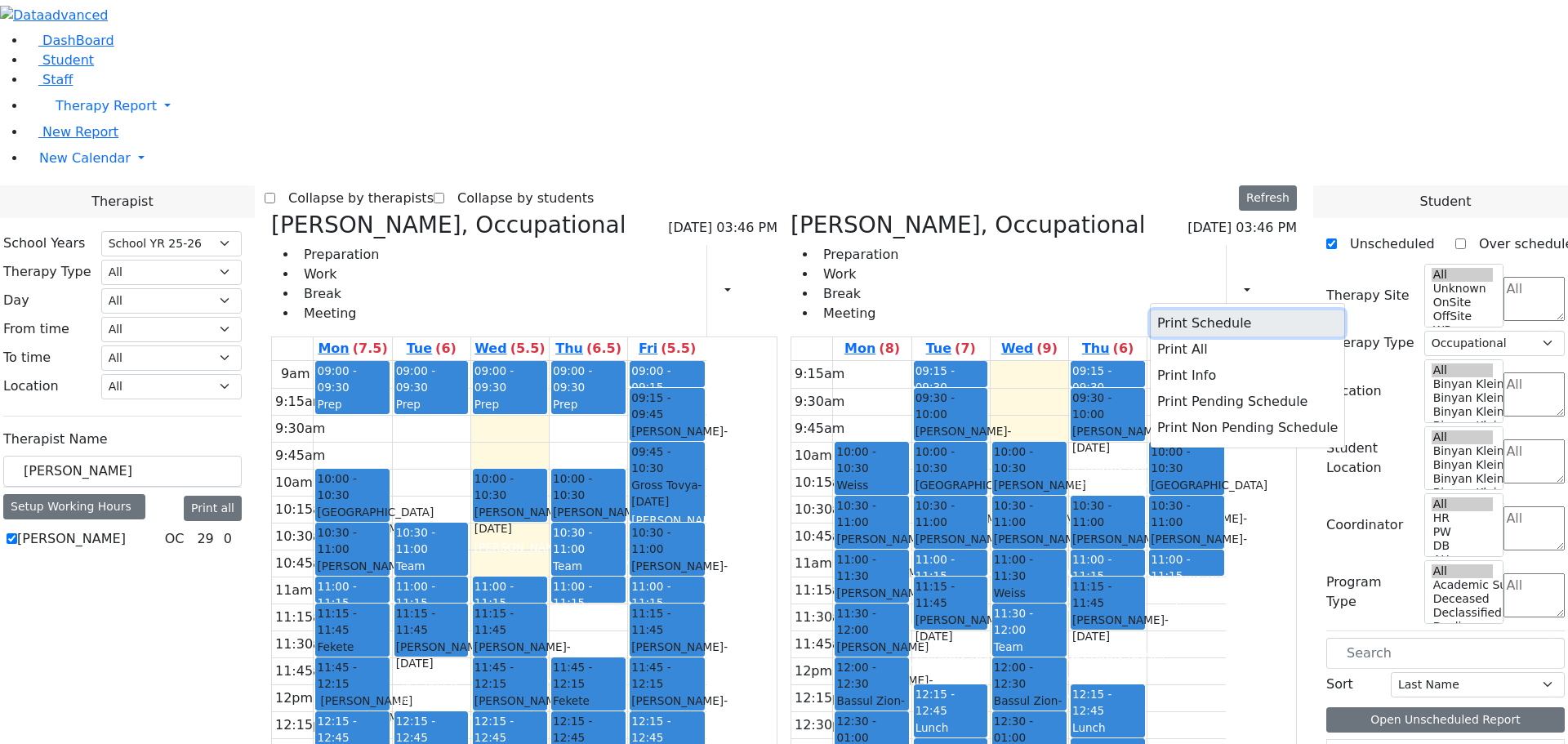
click at [1221, 310] on button "Print Schedule" at bounding box center [1247, 323] width 193 height 26
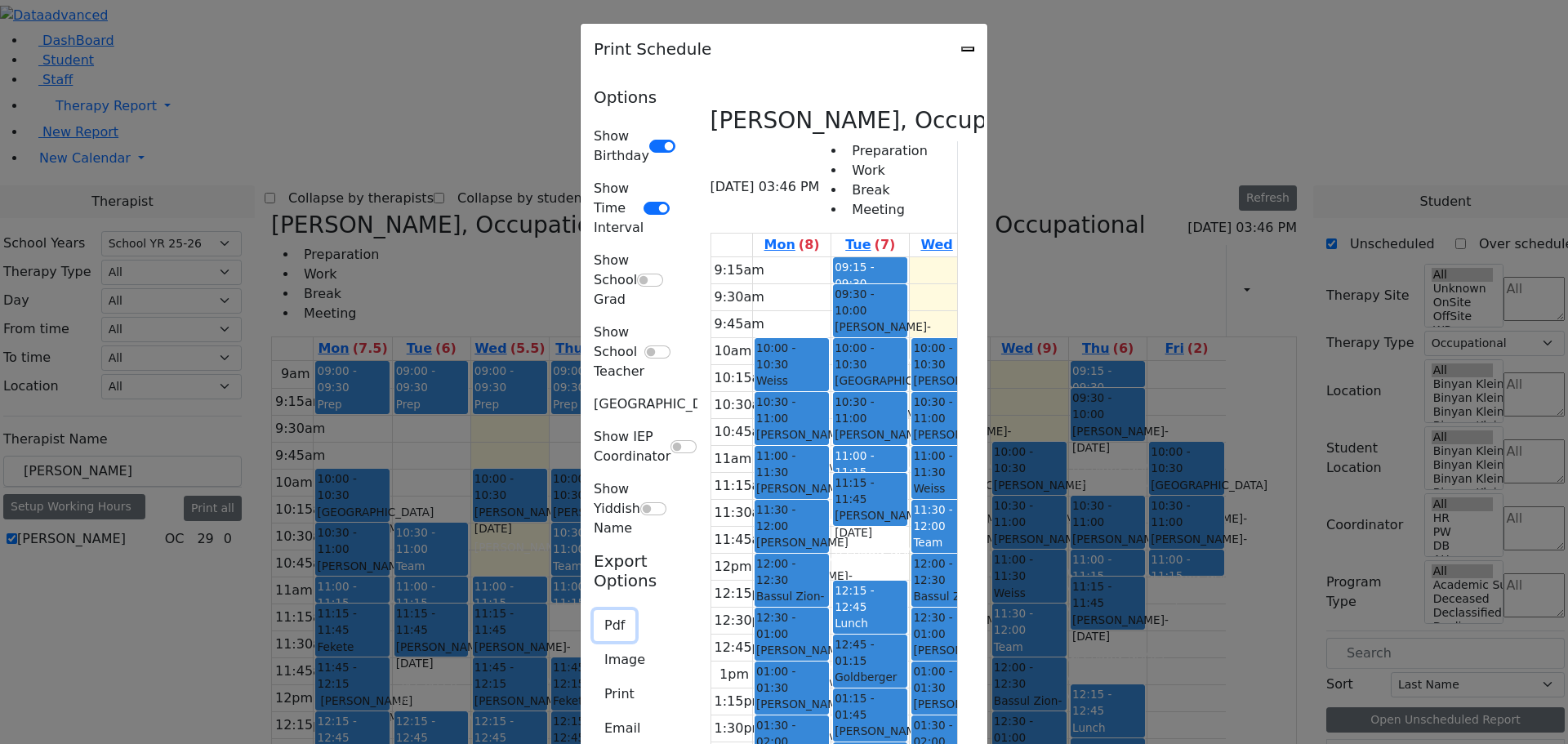
click at [594, 610] on button "Pdf" at bounding box center [614, 625] width 41 height 31
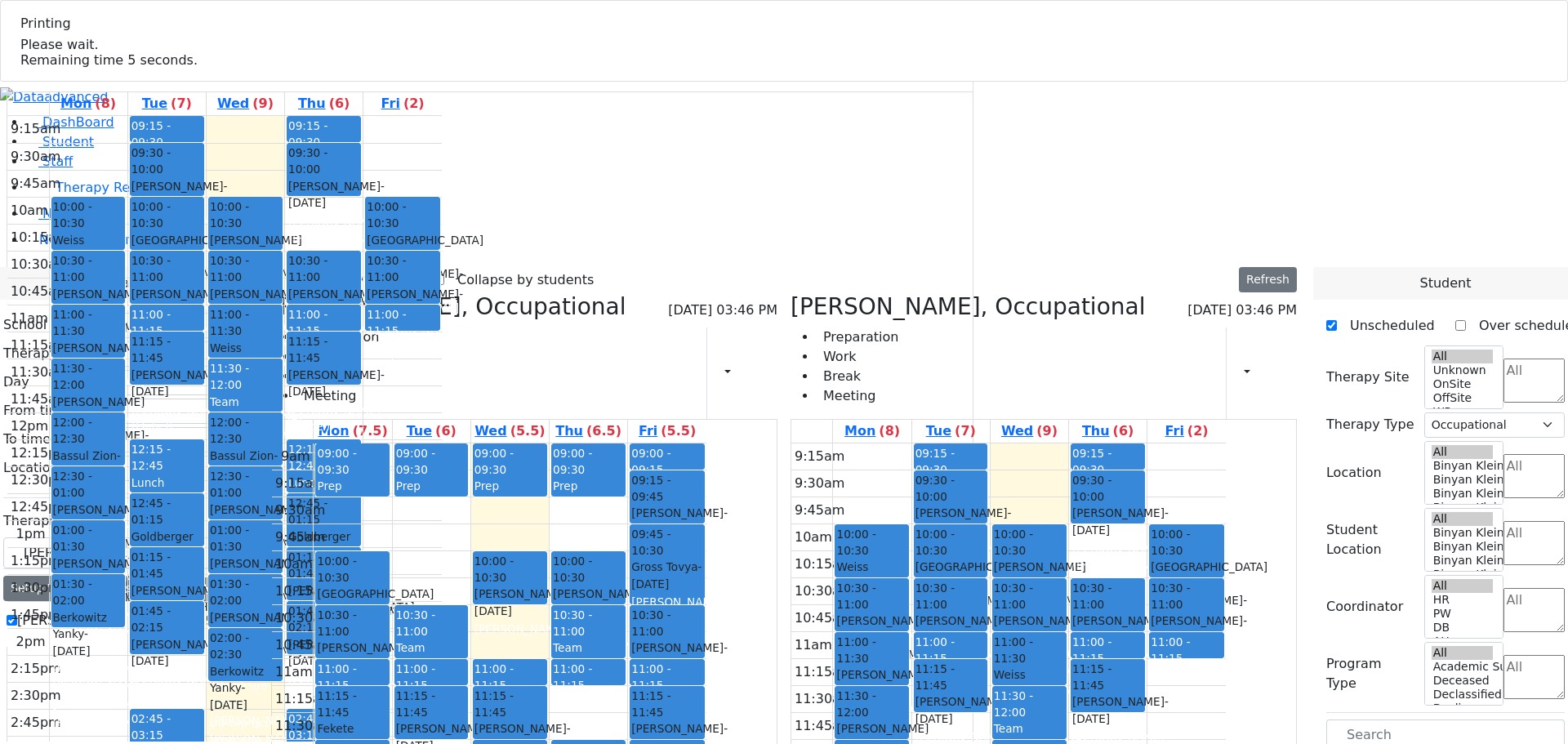
select select "212"
select select "1"
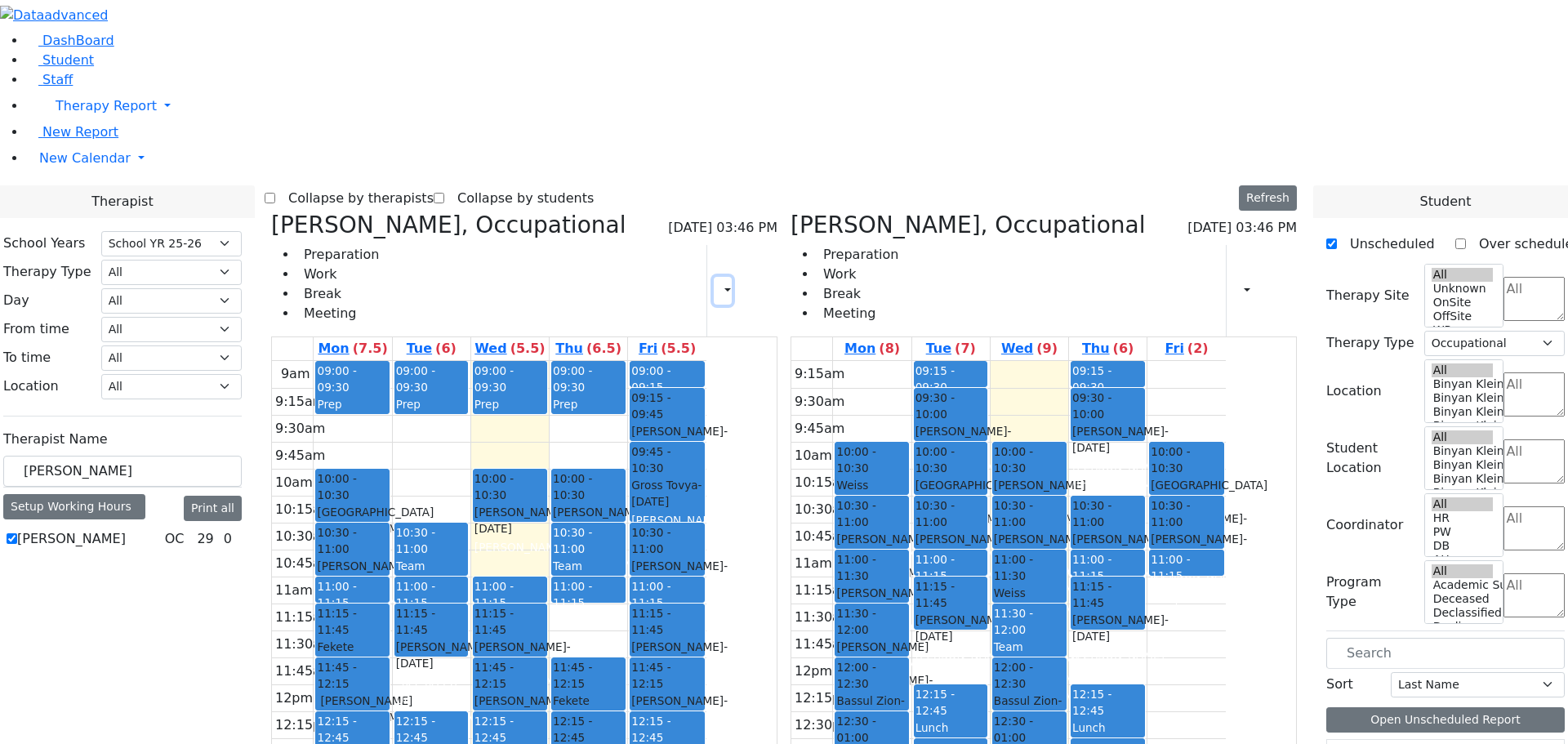
click at [718, 283] on icon "button" at bounding box center [718, 291] width 0 height 15
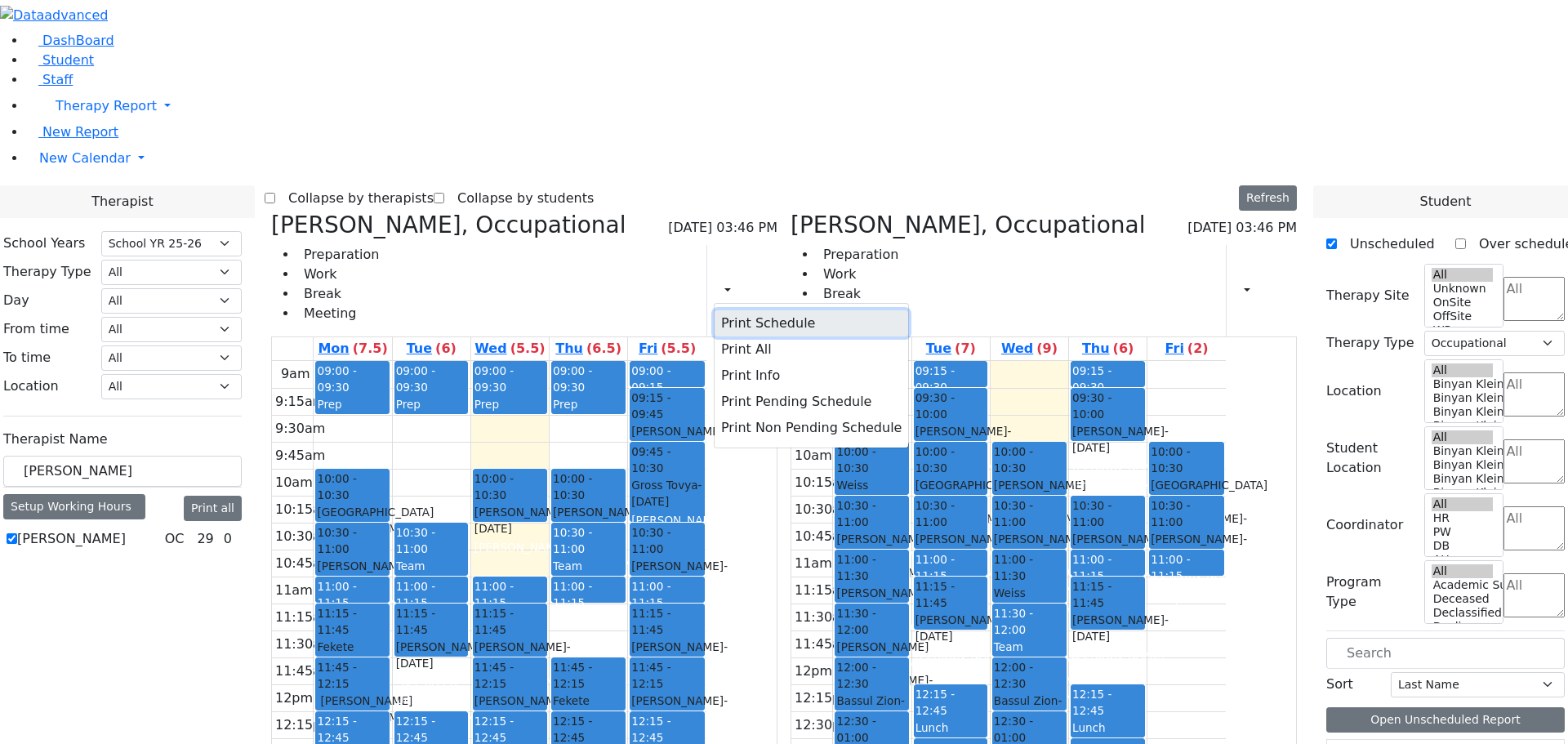
click at [787, 310] on button "Print Schedule" at bounding box center [811, 323] width 193 height 26
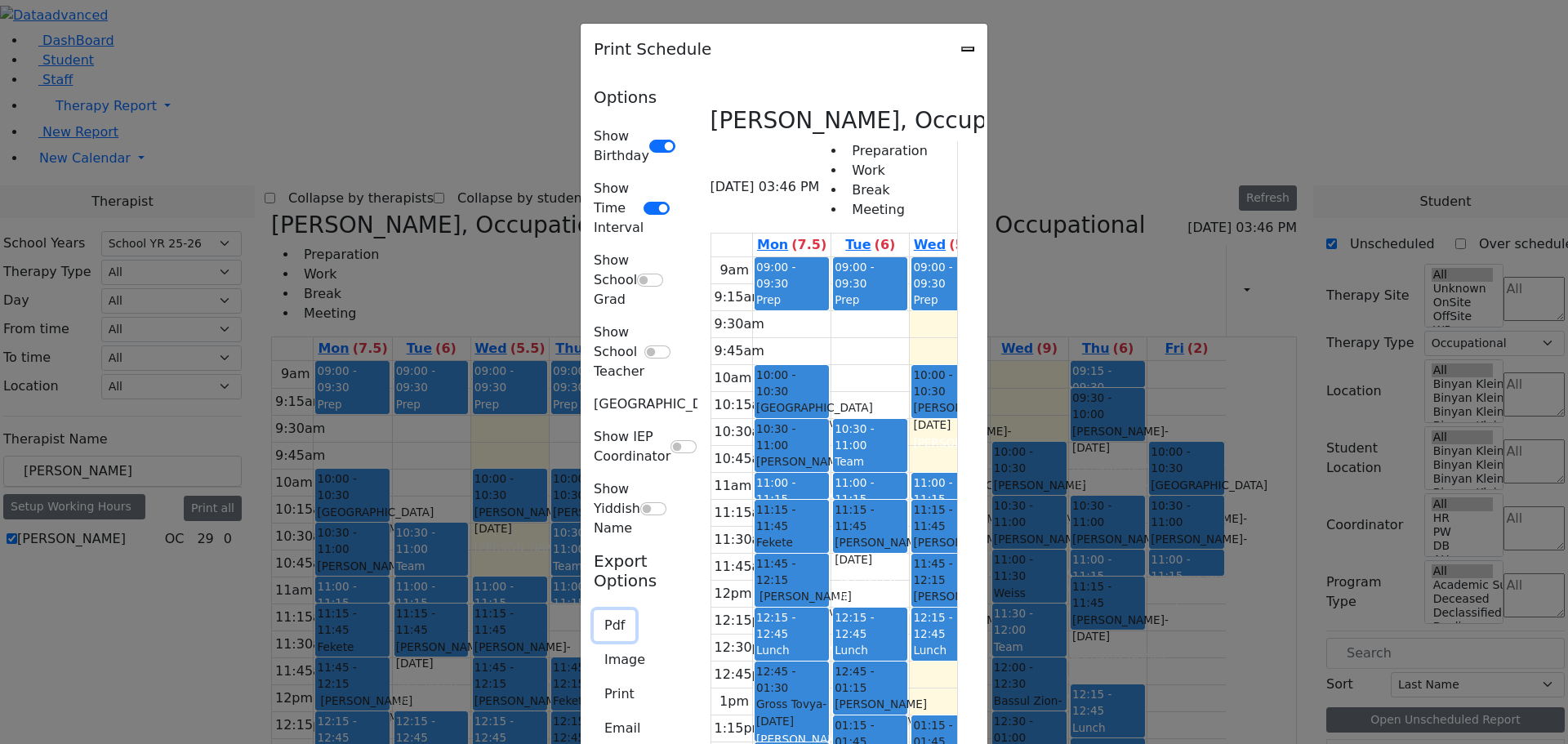
click at [594, 610] on button "Pdf" at bounding box center [614, 625] width 41 height 31
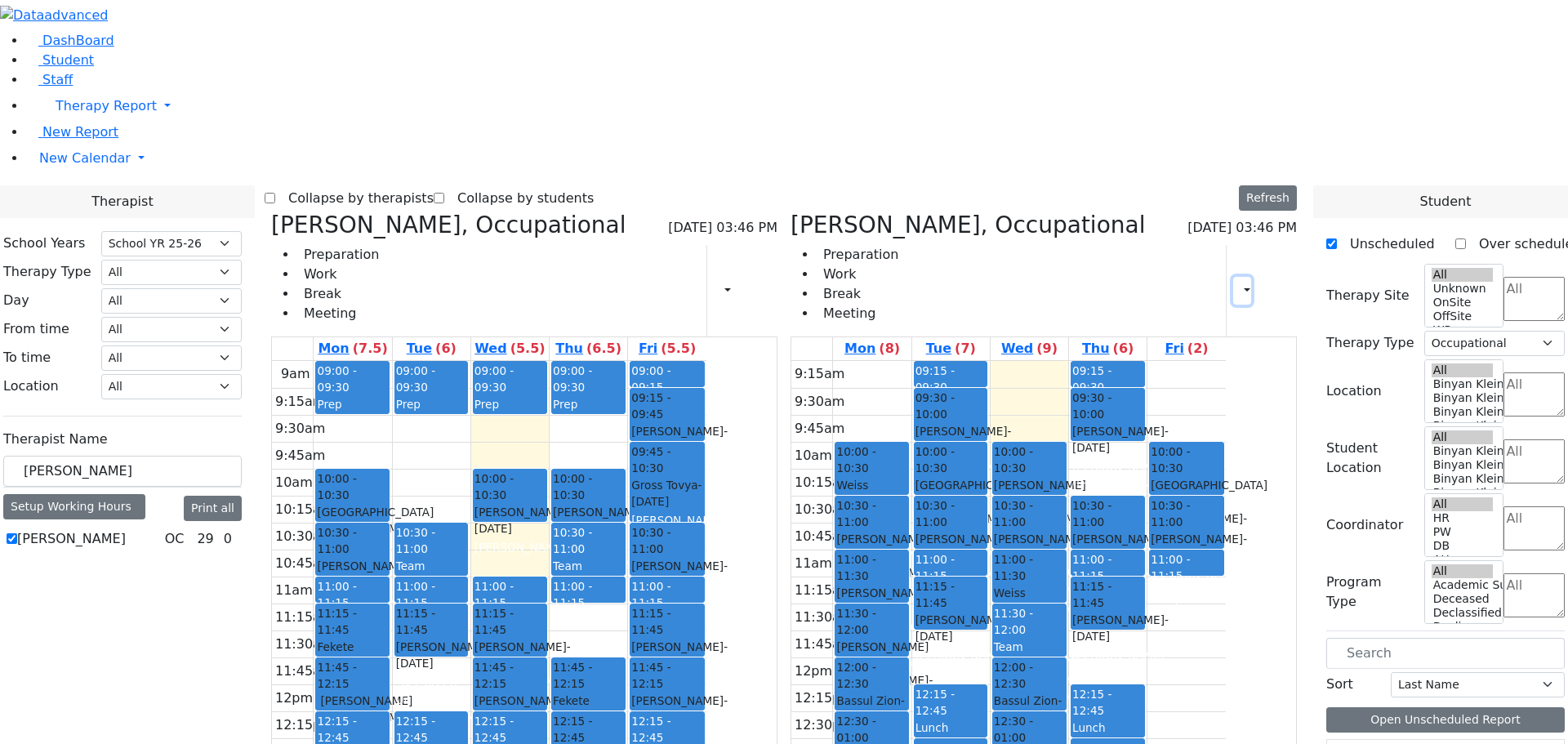
click at [1237, 283] on icon "button" at bounding box center [1237, 291] width 0 height 15
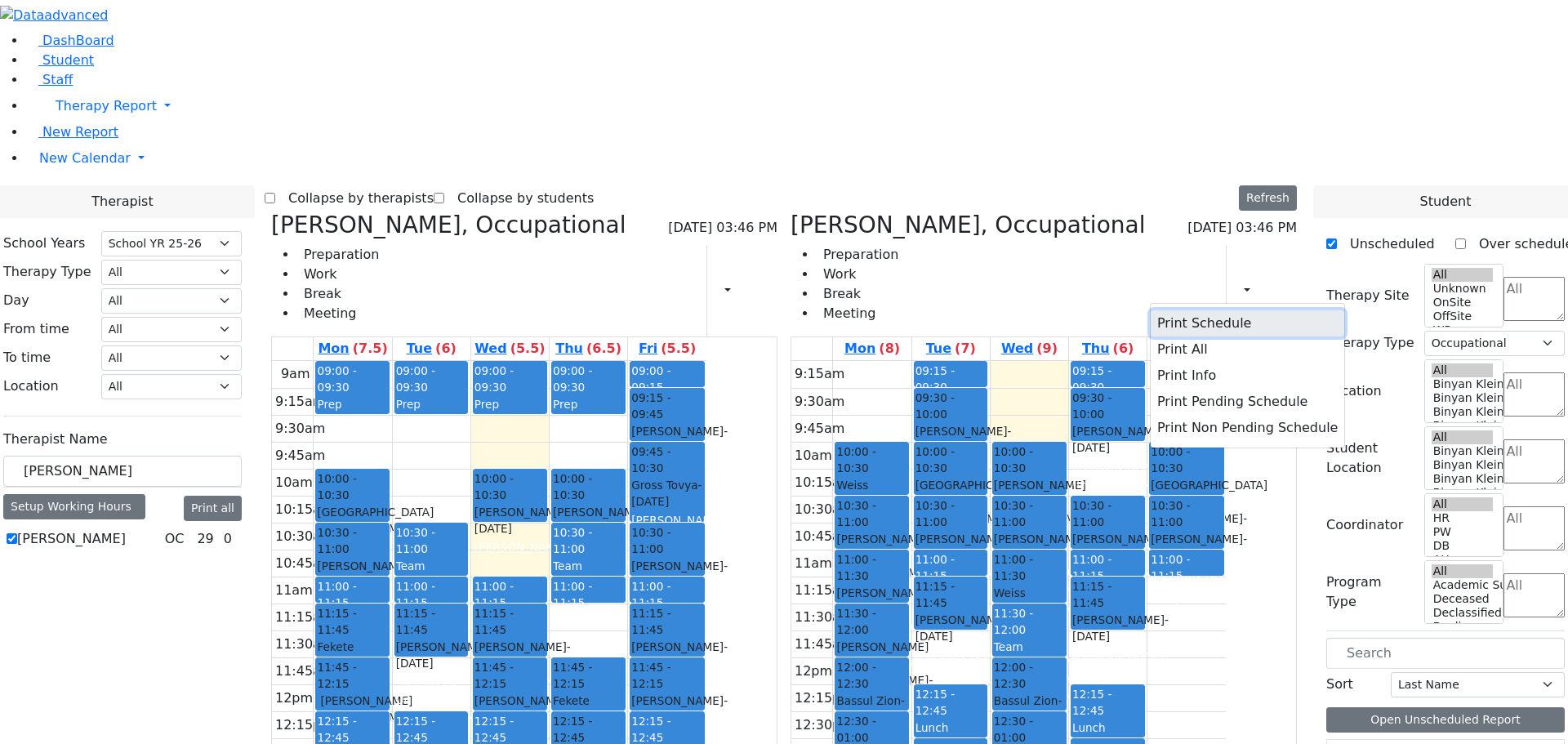
click at [1213, 310] on button "Print Schedule" at bounding box center [1247, 323] width 193 height 26
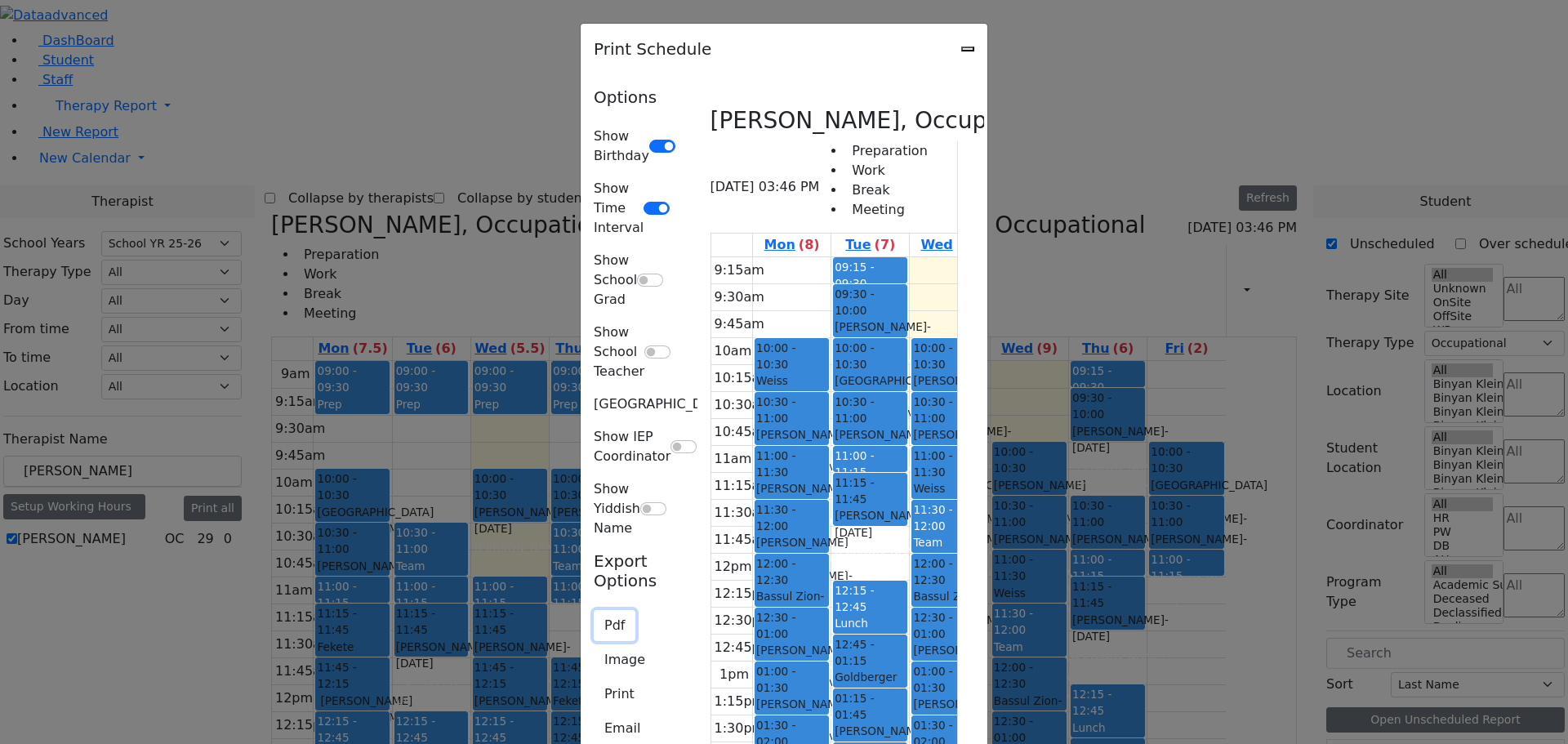
click at [594, 610] on button "Pdf" at bounding box center [614, 625] width 41 height 31
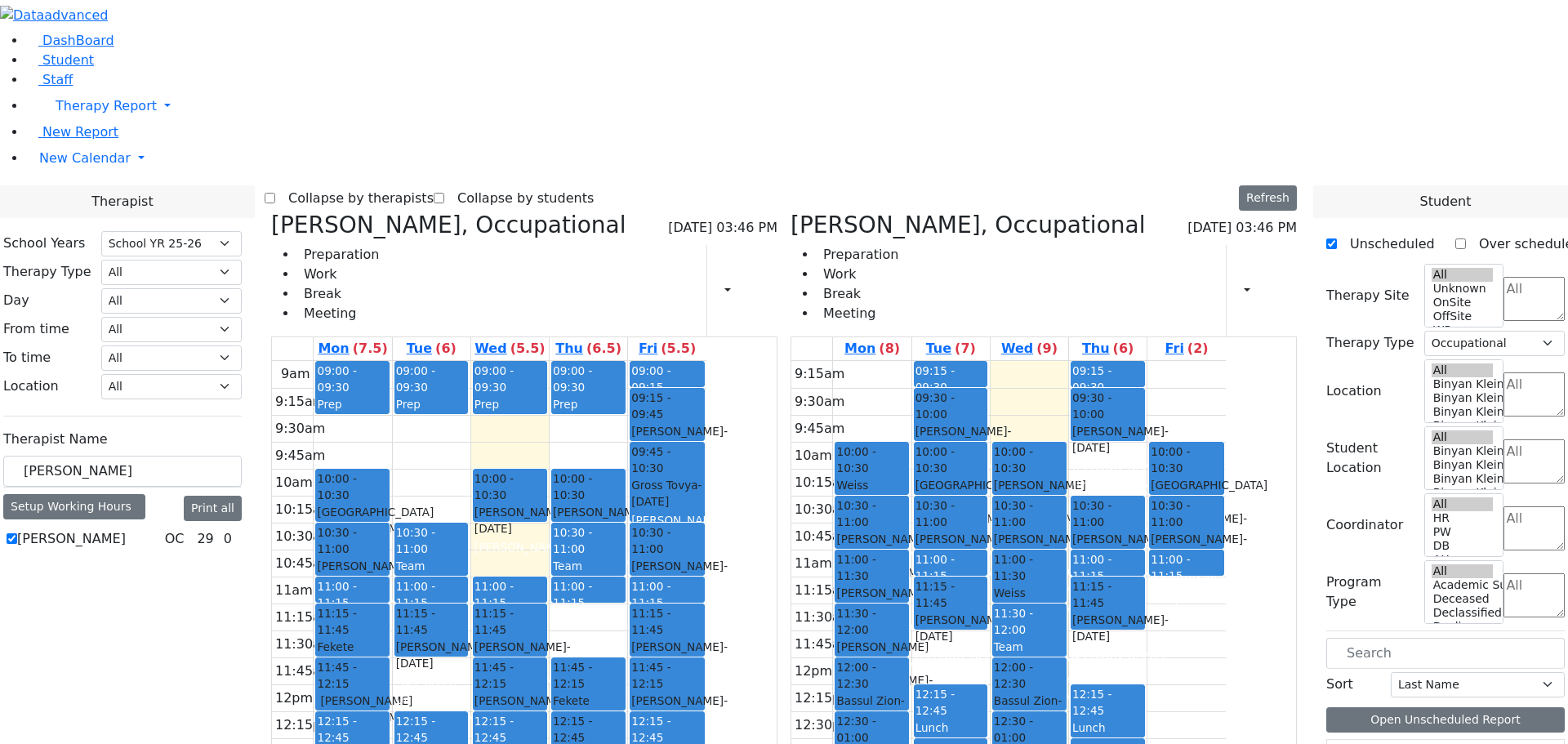
click at [271, 211] on icon at bounding box center [271, 225] width 0 height 27
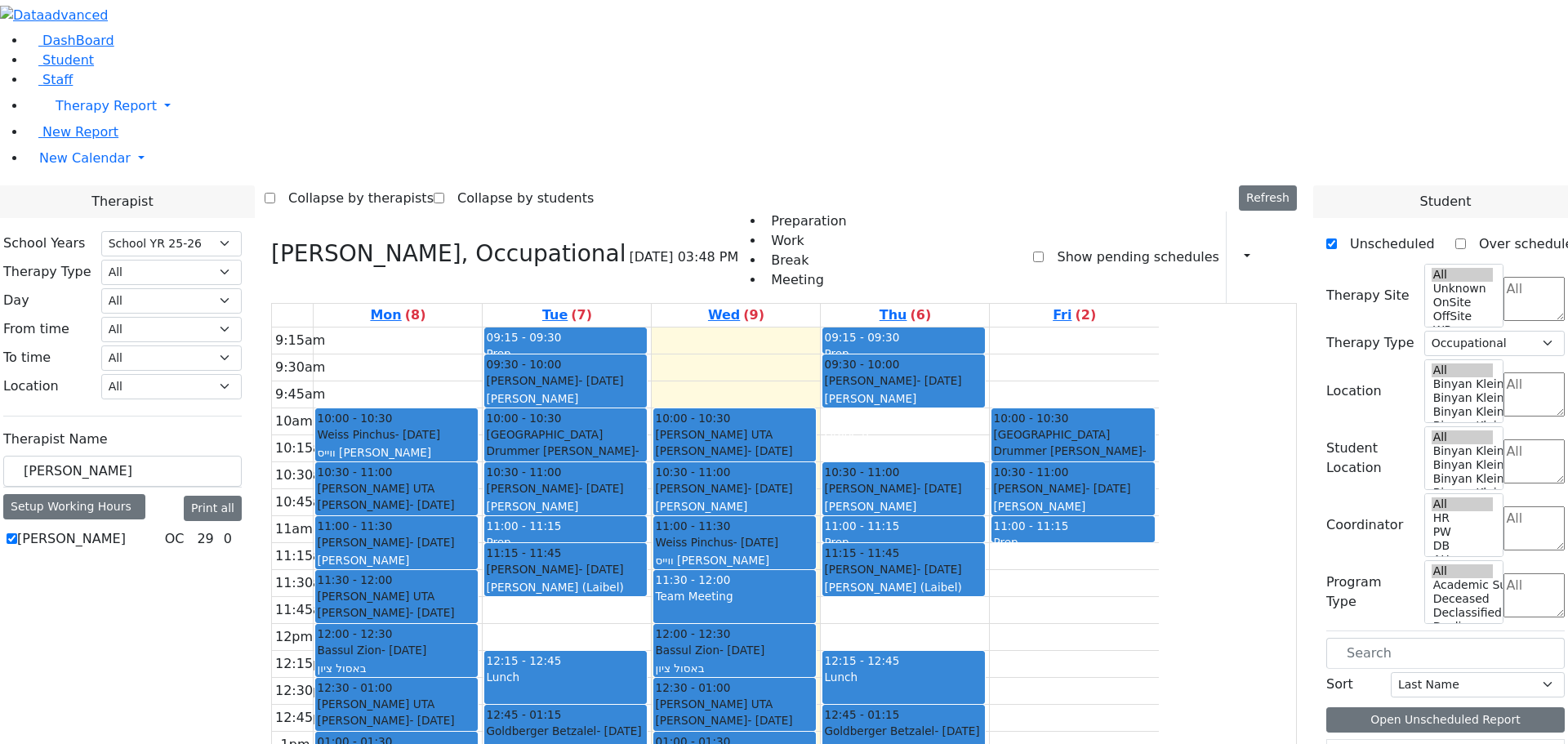
click at [271, 240] on icon at bounding box center [271, 253] width 0 height 27
select select
checkbox input "false"
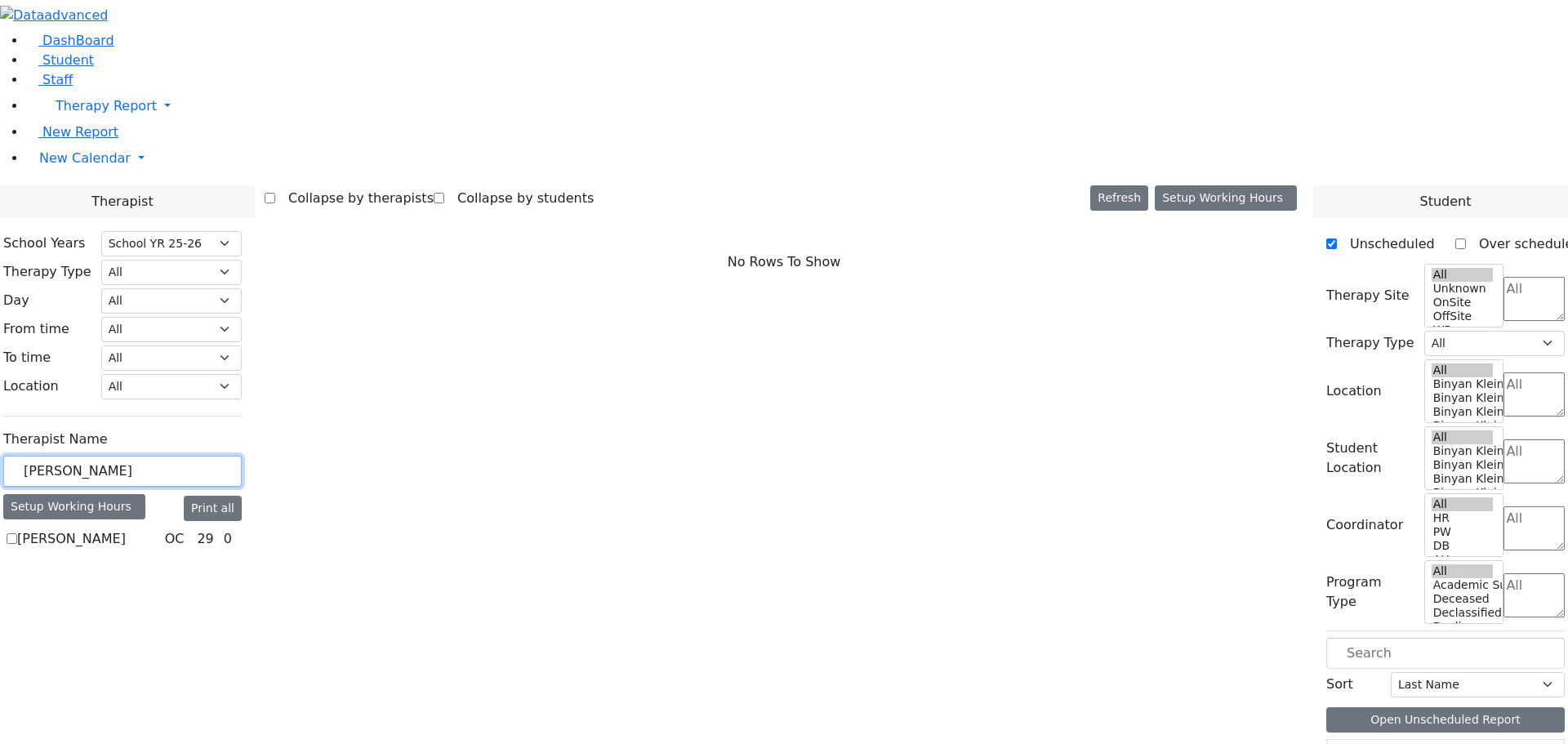
drag, startPoint x: 272, startPoint y: 285, endPoint x: 152, endPoint y: 293, distance: 120.3
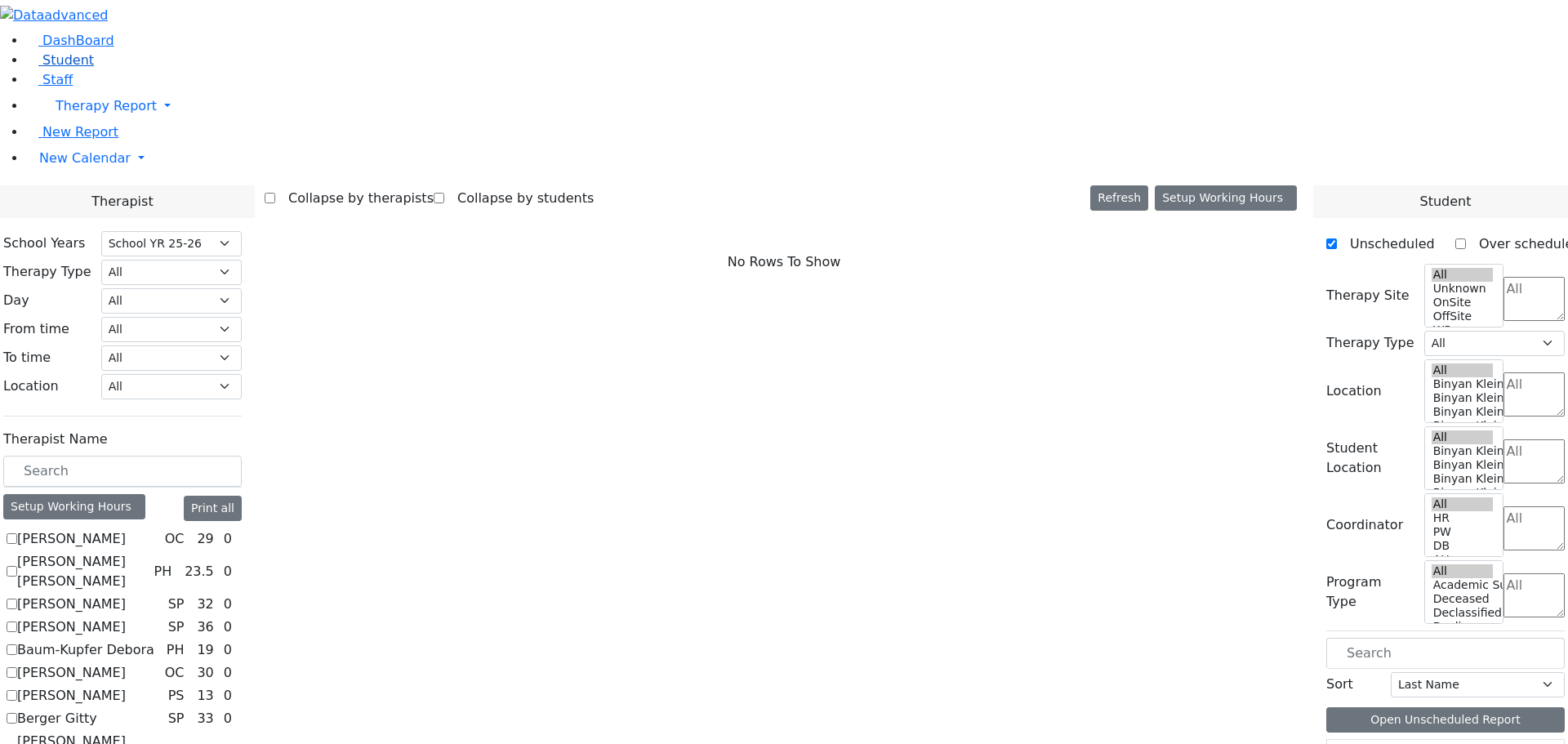
click at [47, 68] on span "Student" at bounding box center [68, 60] width 52 height 15
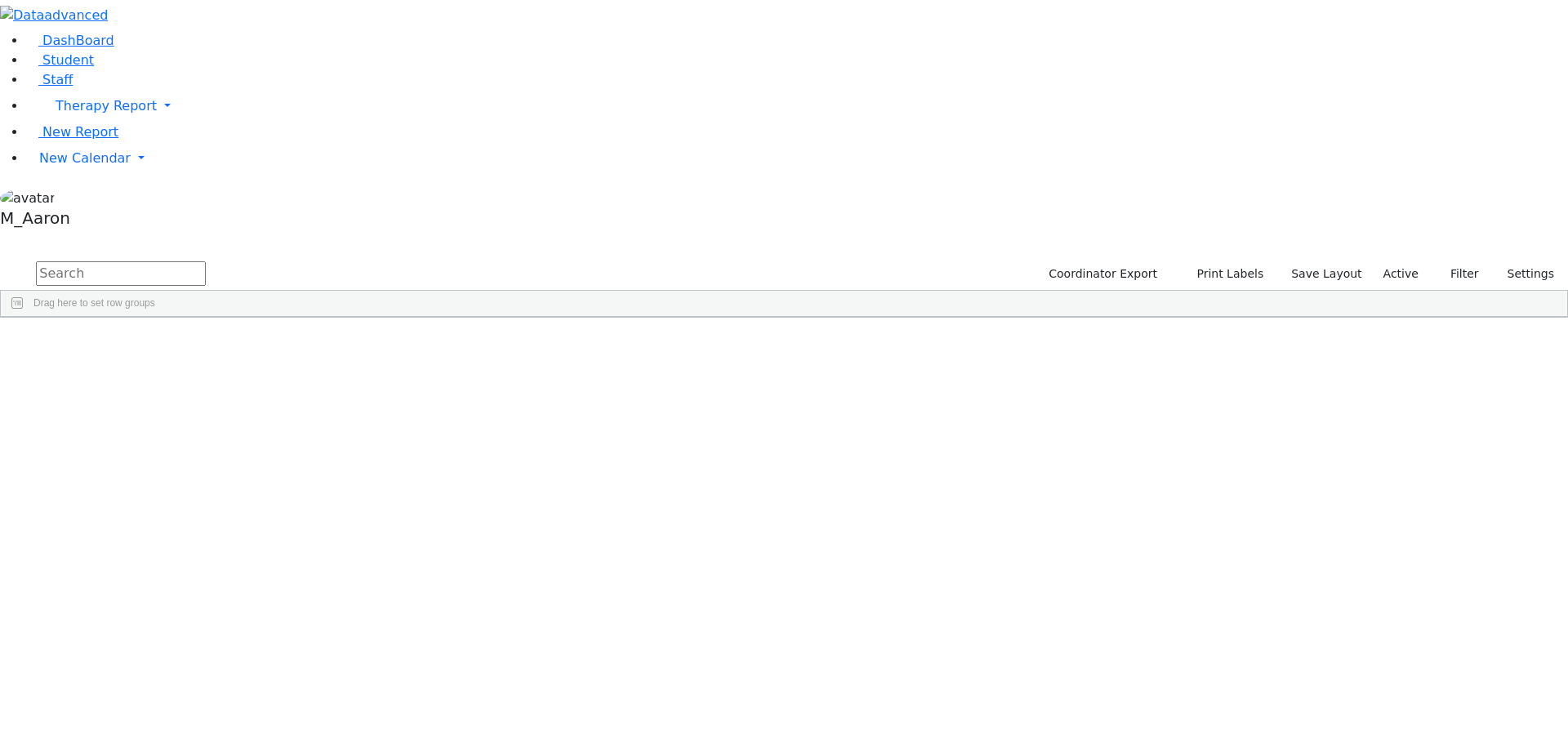
click at [206, 261] on input "text" at bounding box center [121, 273] width 170 height 24
type input "simcha"
click at [0, 259] on button "submit" at bounding box center [16, 274] width 32 height 31
click at [252, 412] on div "Simcha" at bounding box center [210, 423] width 84 height 23
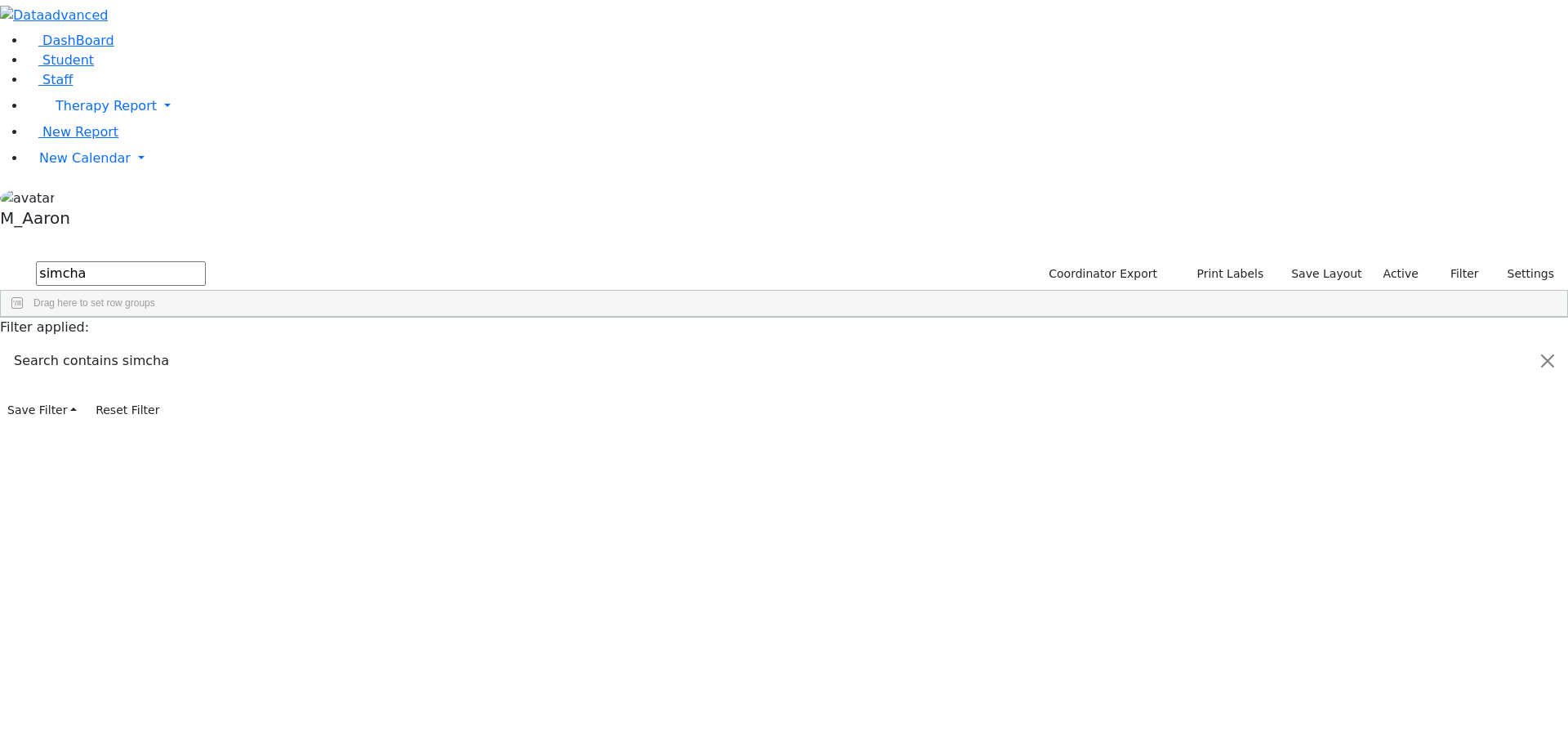
click at [399, 219] on div "DashBoard Student Staff Therapy Report Student Old Calendar Report" at bounding box center [784, 211] width 1568 height 423
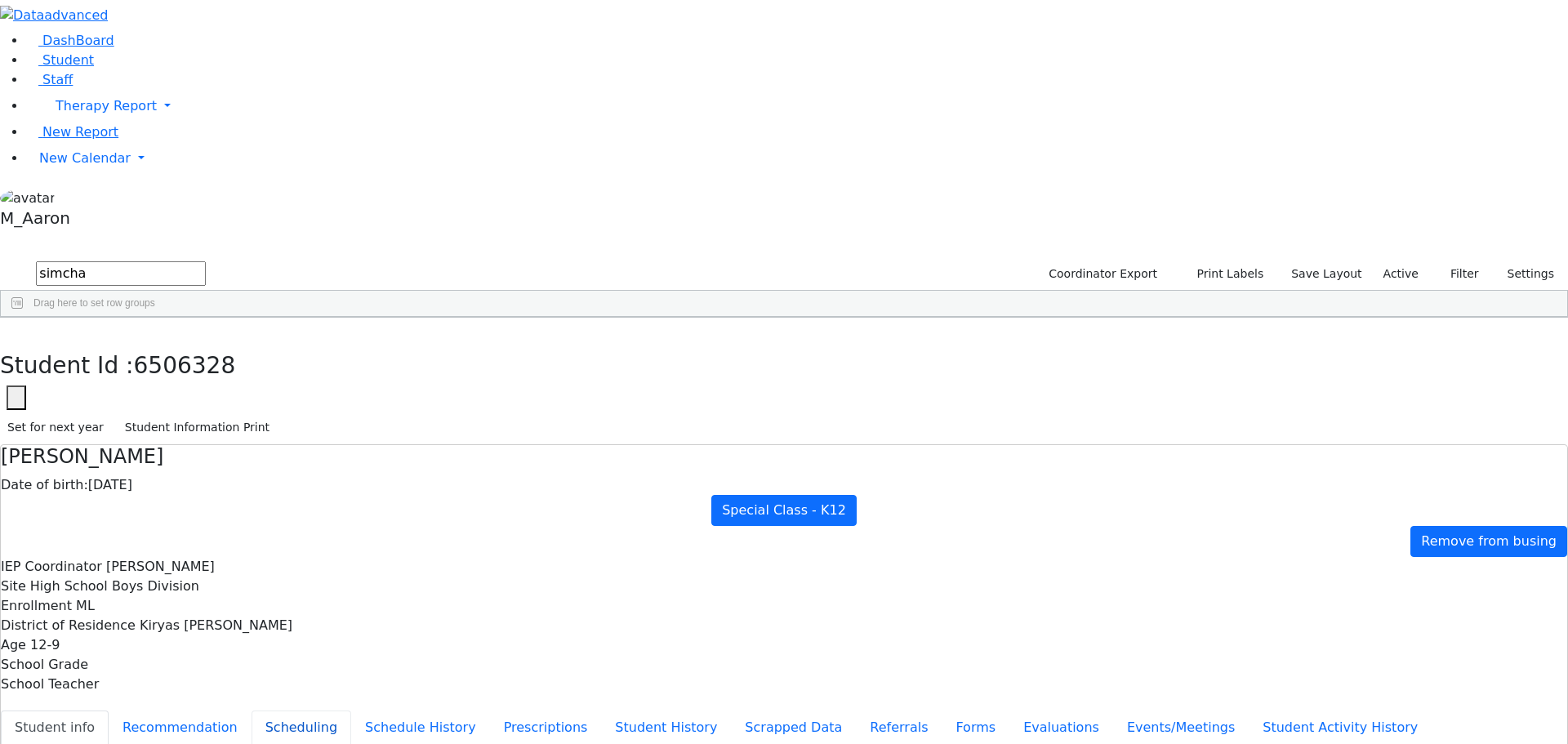
click at [351, 710] on button "Scheduling" at bounding box center [301, 727] width 100 height 35
click at [578, 445] on h4 "Simcha Silberman" at bounding box center [784, 457] width 1566 height 24
drag, startPoint x: 502, startPoint y: 86, endPoint x: 290, endPoint y: 87, distance: 212.0
click at [290, 87] on div "DashBoard Student Staff Therapy Report Student Old Calendar Report" at bounding box center [784, 470] width 1568 height 942
click at [631, 445] on h4 "Simcha Silberman" at bounding box center [784, 457] width 1566 height 24
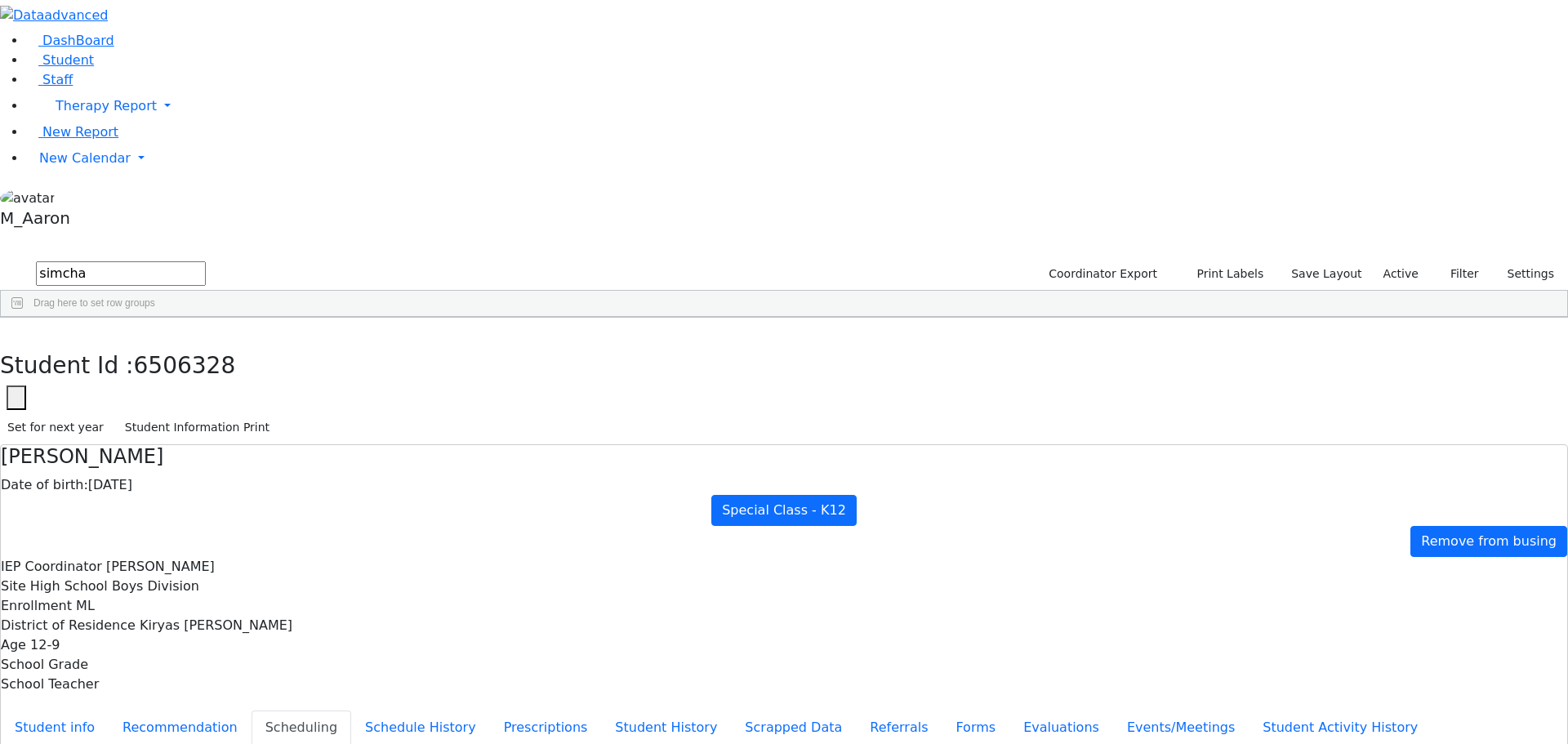
click at [631, 445] on h4 "Simcha Silberman" at bounding box center [784, 457] width 1566 height 24
click at [8, 330] on use "button" at bounding box center [8, 330] width 0 height 0
click at [42, 68] on span "Student" at bounding box center [68, 60] width 52 height 15
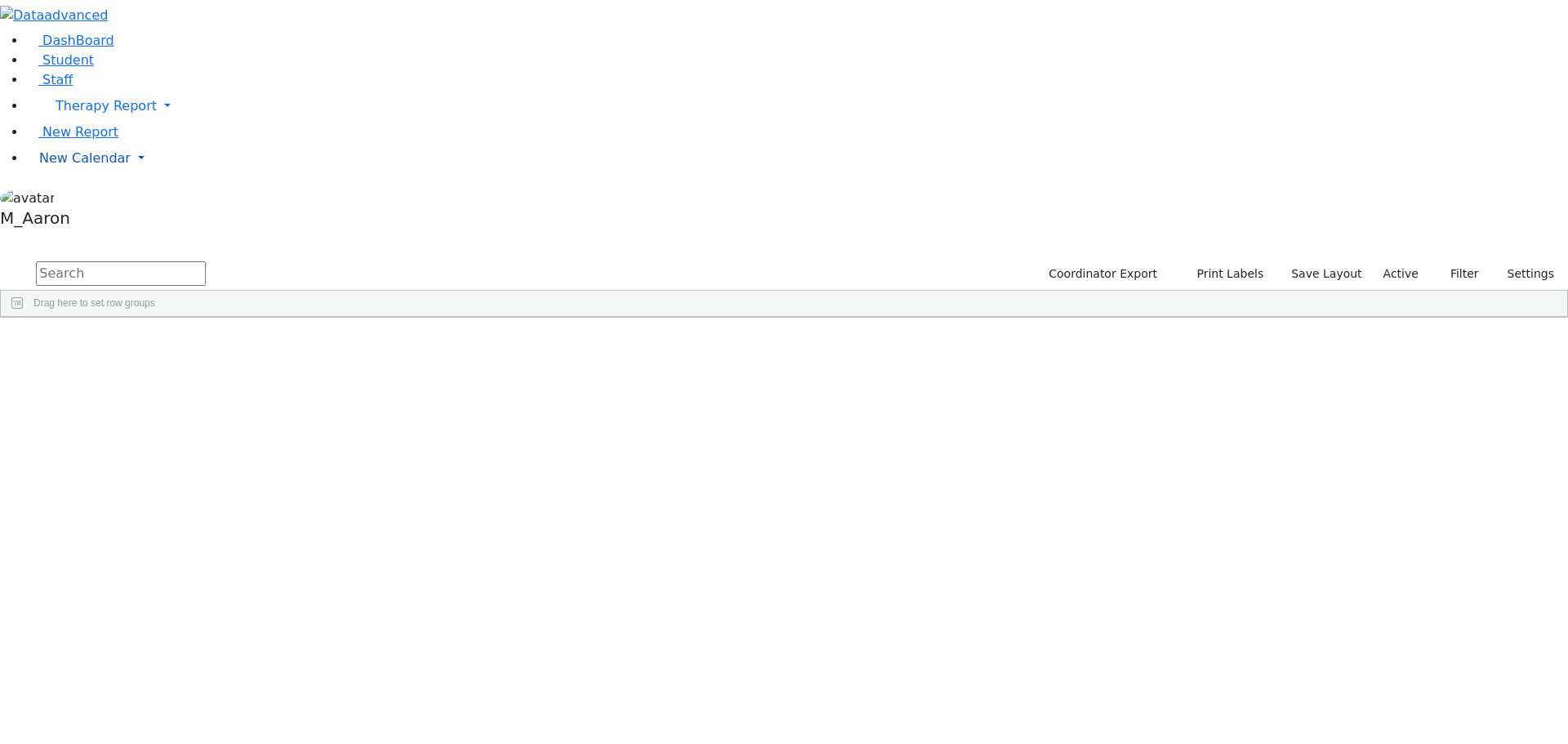
click at [81, 113] on span "New Calendar" at bounding box center [106, 106] width 101 height 15
click at [84, 198] on span "Calendar" at bounding box center [65, 191] width 59 height 15
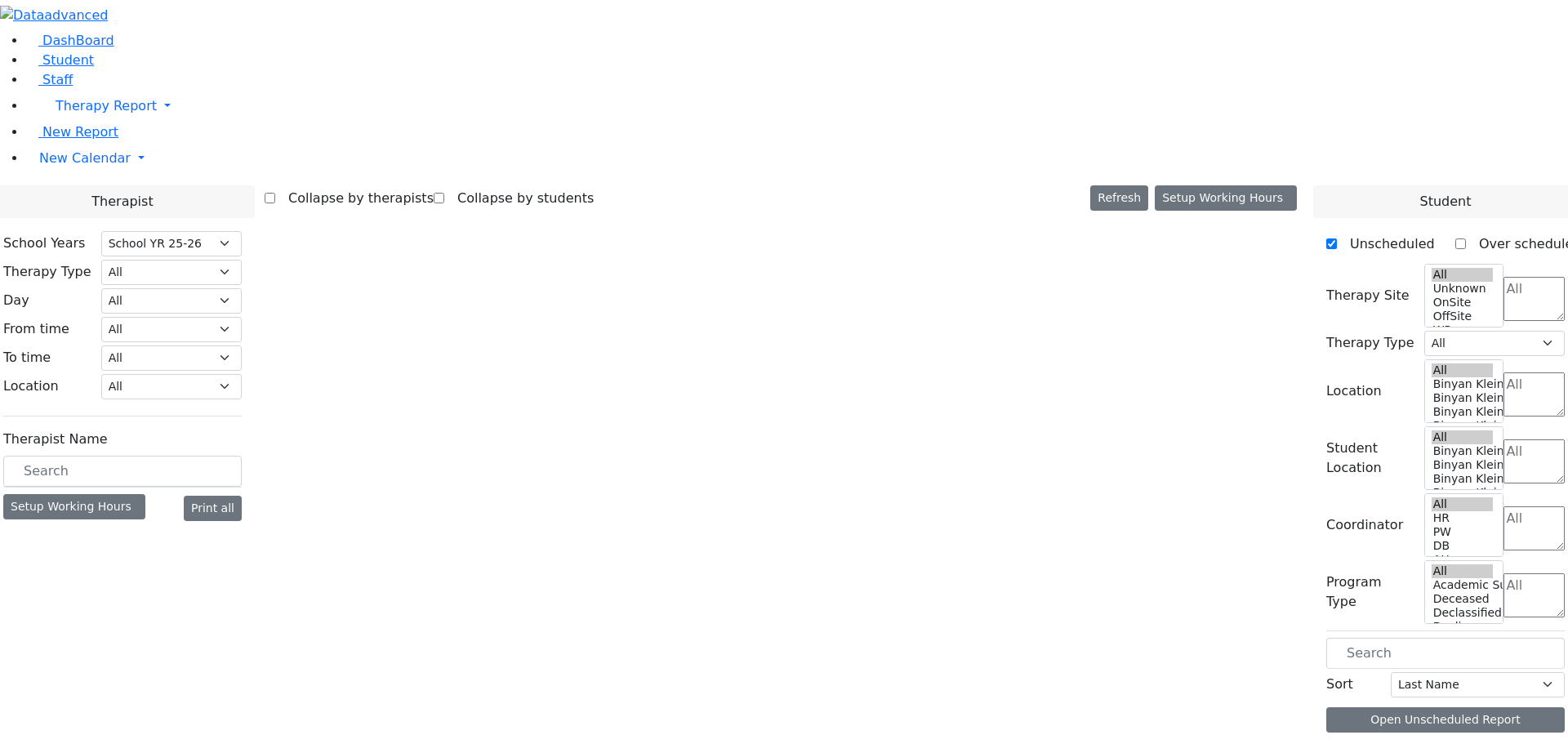
select select "212"
